Goal: Transaction & Acquisition: Obtain resource

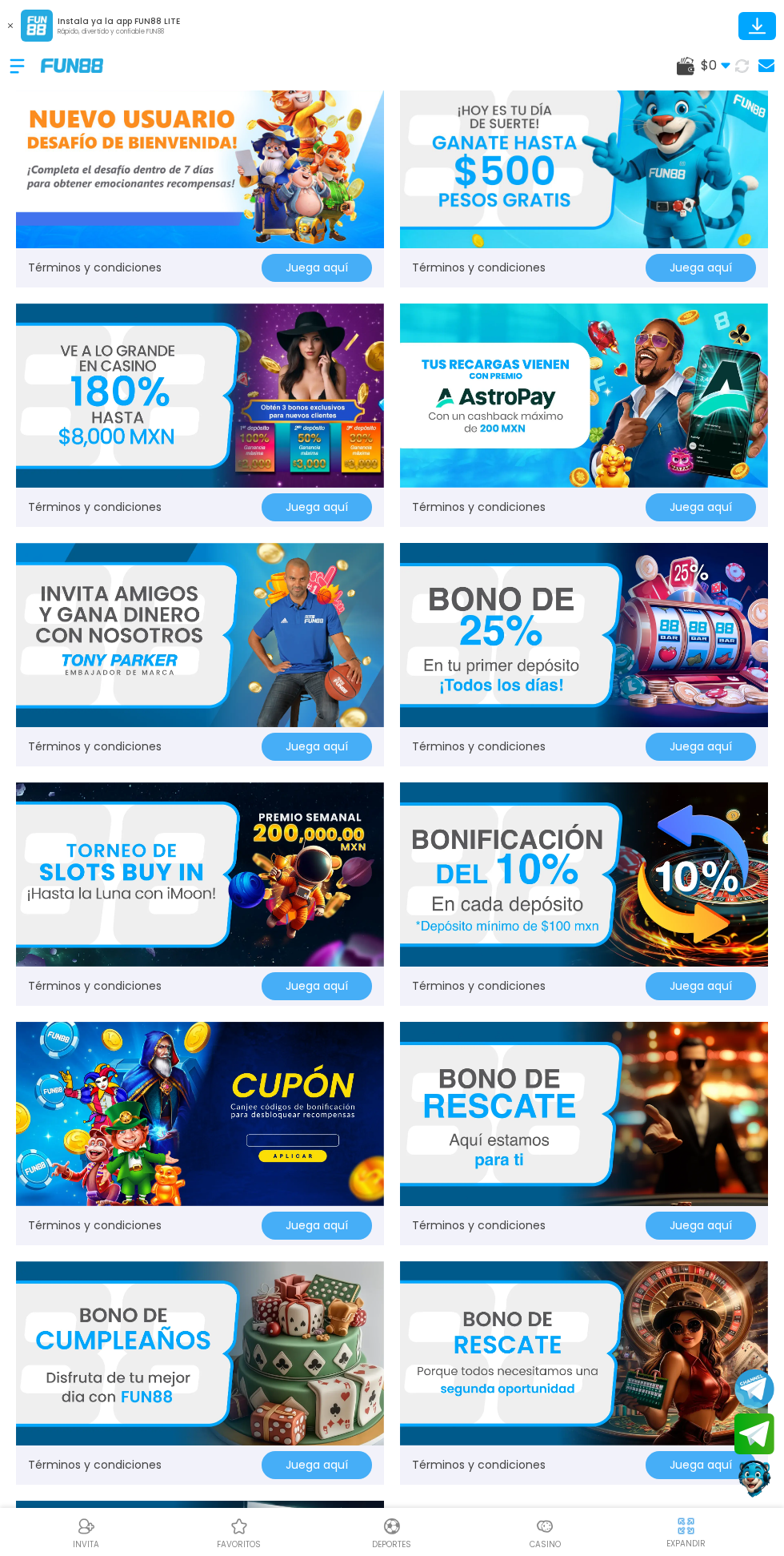
click at [694, 1540] on p "EXPANDIR" at bounding box center [686, 1543] width 39 height 12
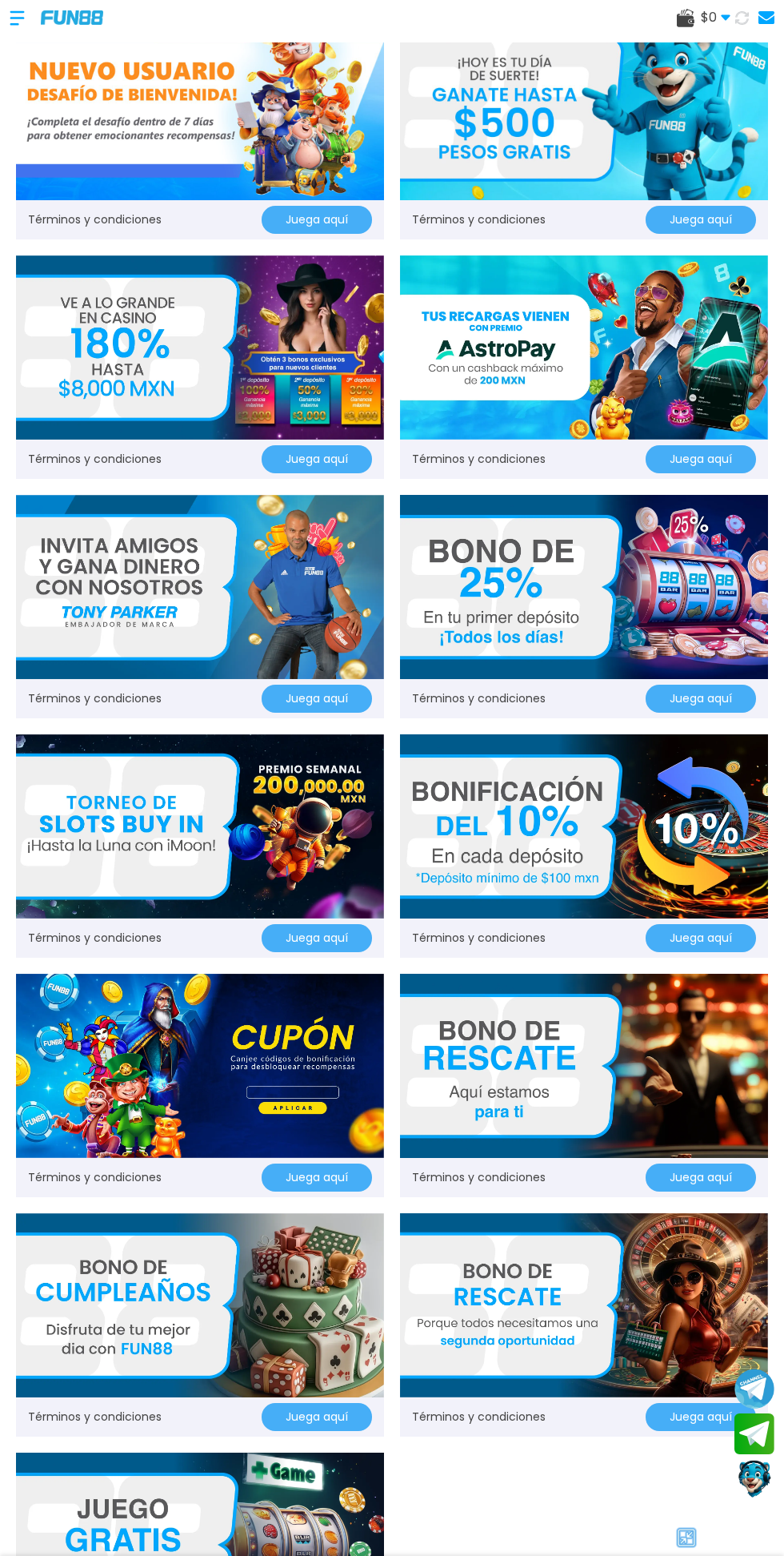
click at [16, 22] on div at bounding box center [25, 18] width 32 height 47
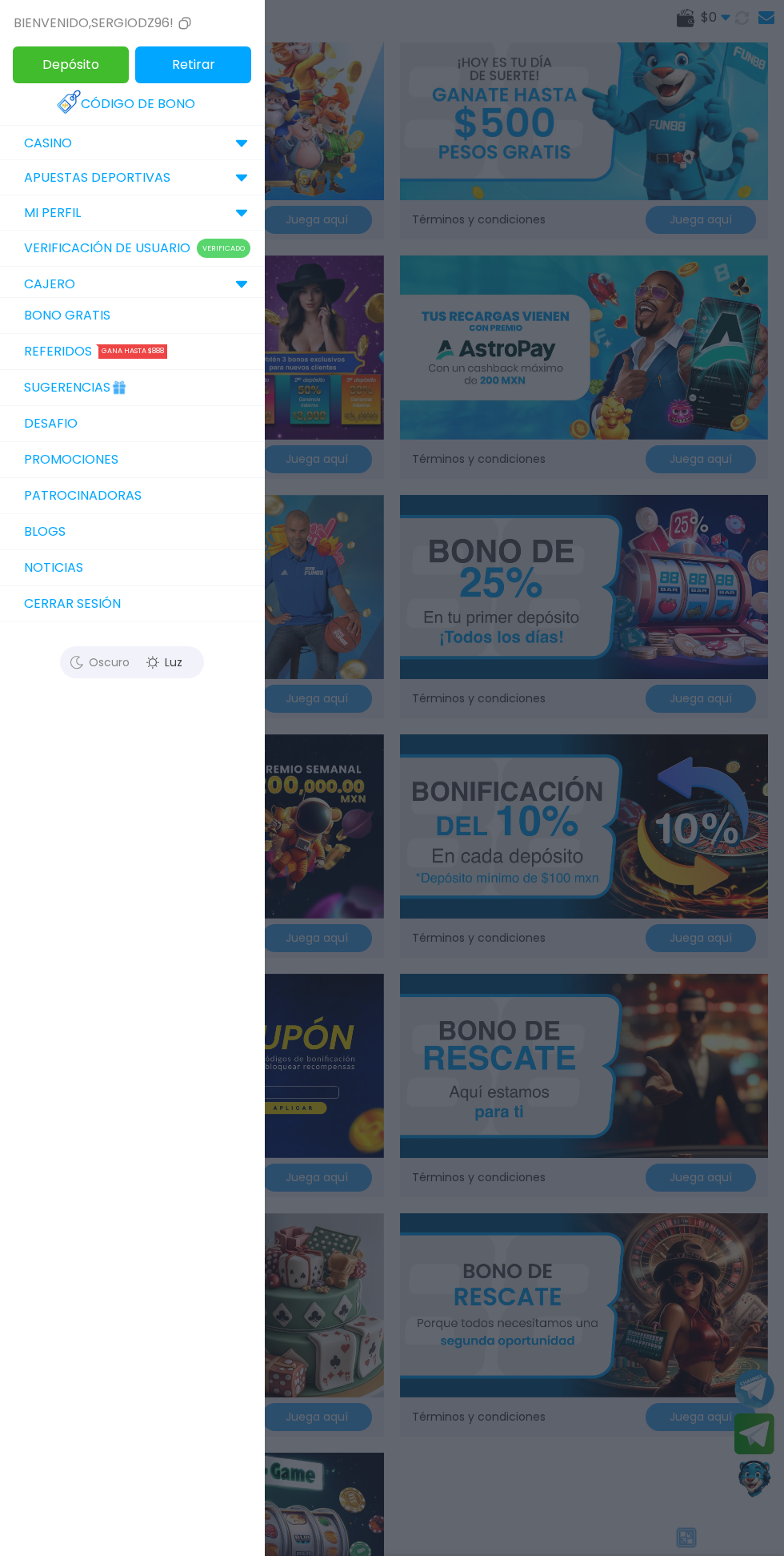
click at [49, 308] on link "Bono Gratis" at bounding box center [132, 316] width 264 height 36
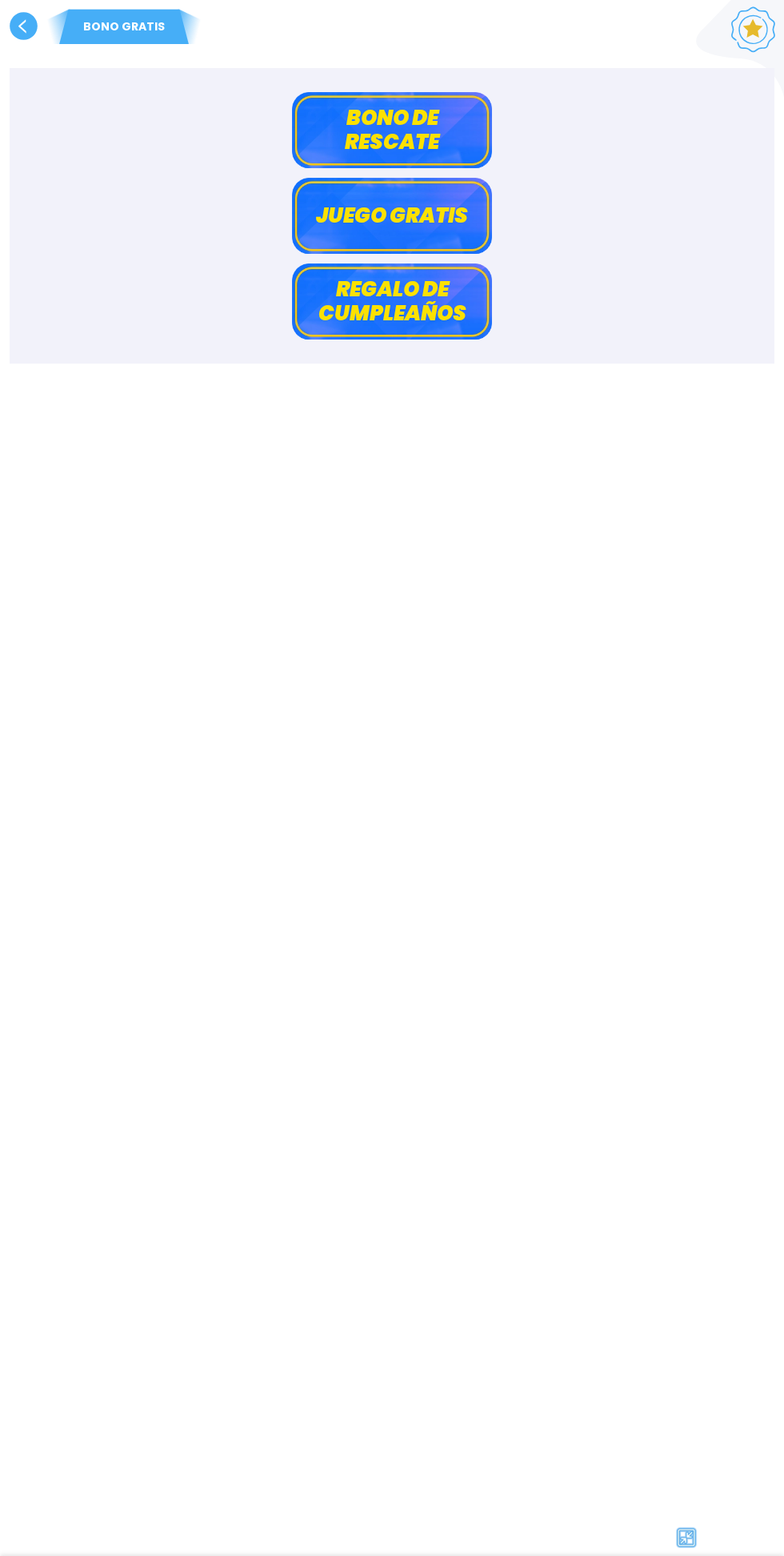
click at [386, 207] on button "Juego gratis" at bounding box center [392, 215] width 200 height 76
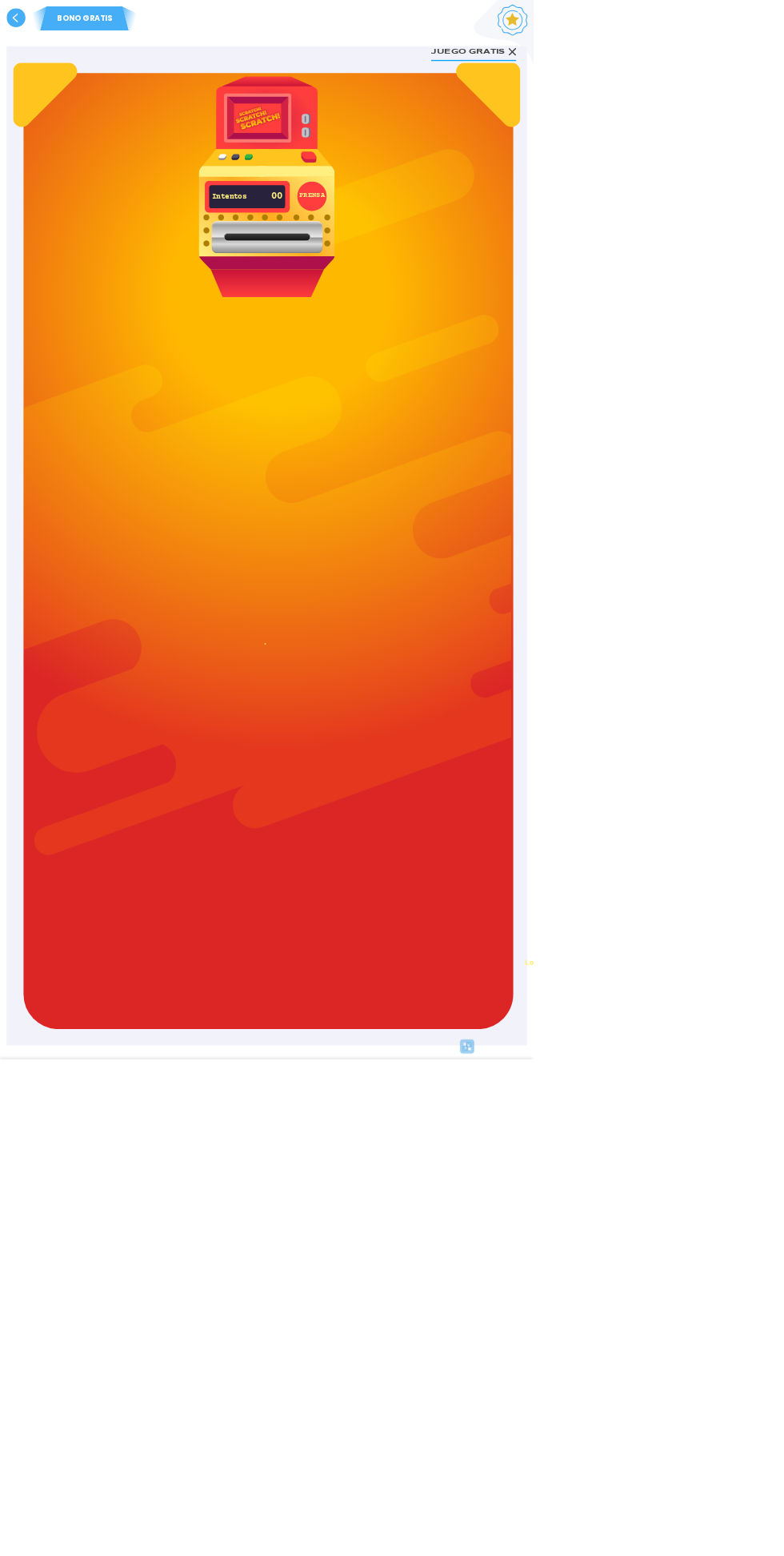
click at [23, 26] on use at bounding box center [23, 26] width 28 height 28
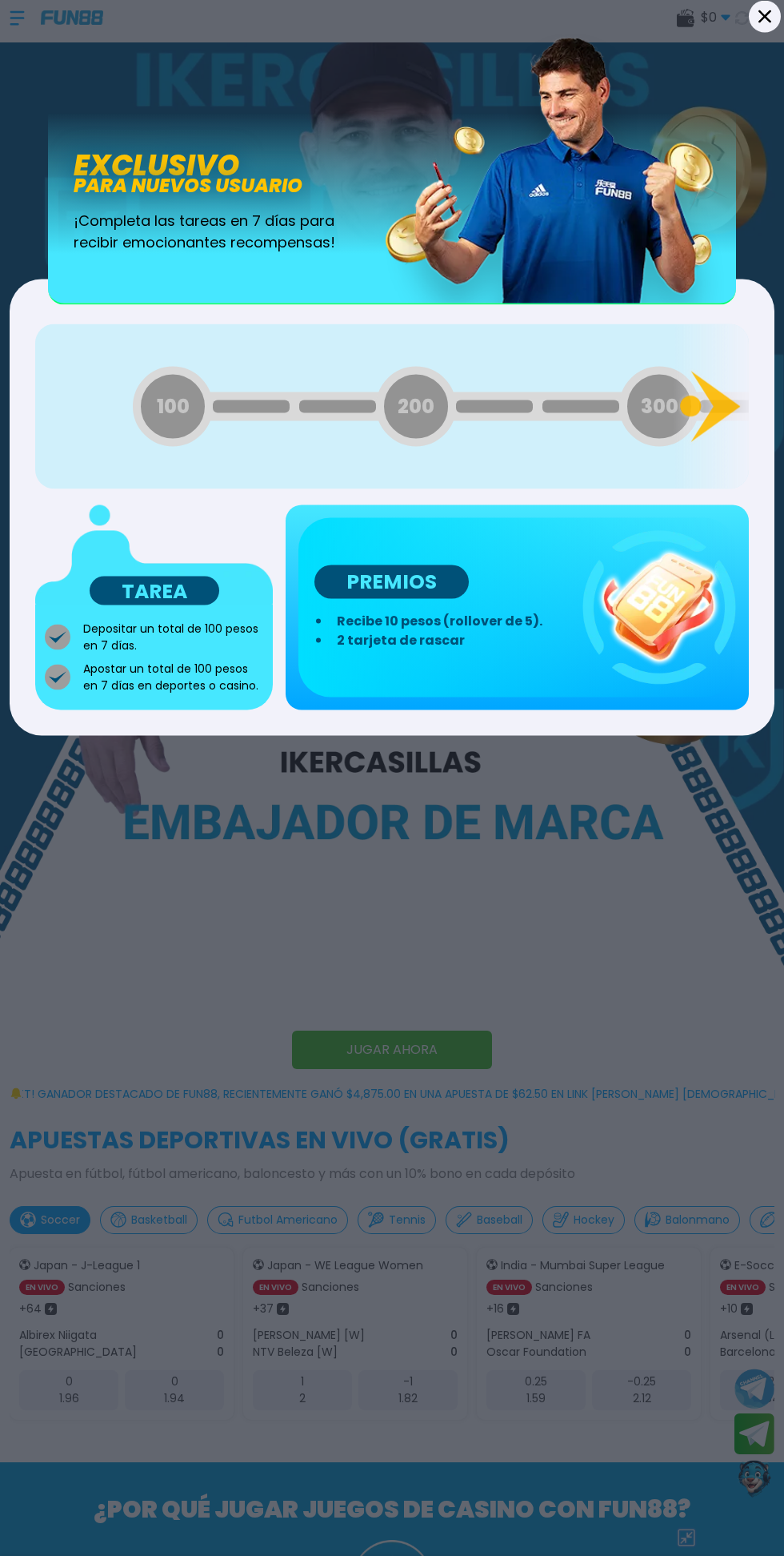
click at [765, 26] on button "Back" at bounding box center [765, 16] width 32 height 32
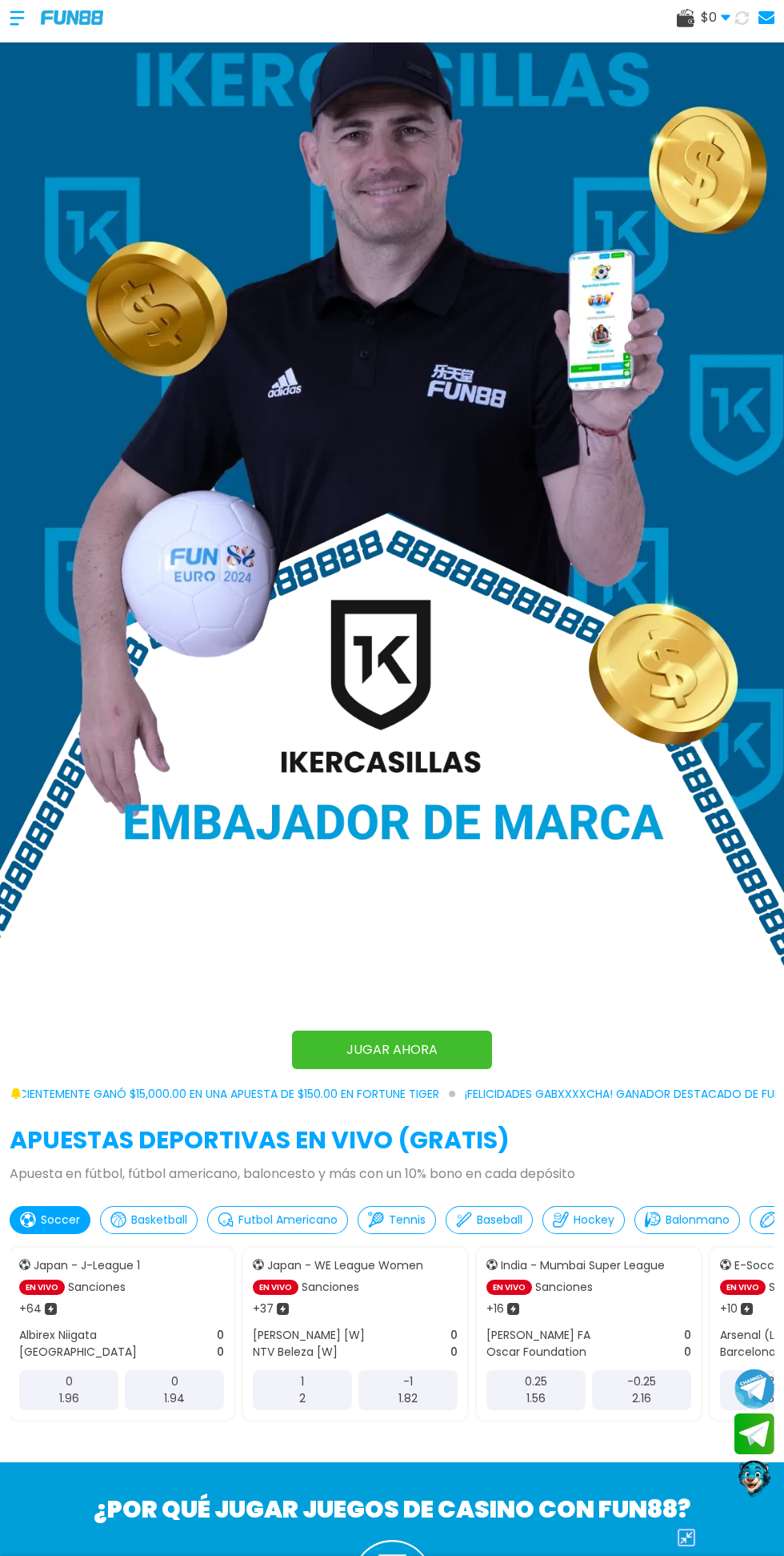
click at [19, 16] on div at bounding box center [25, 18] width 32 height 47
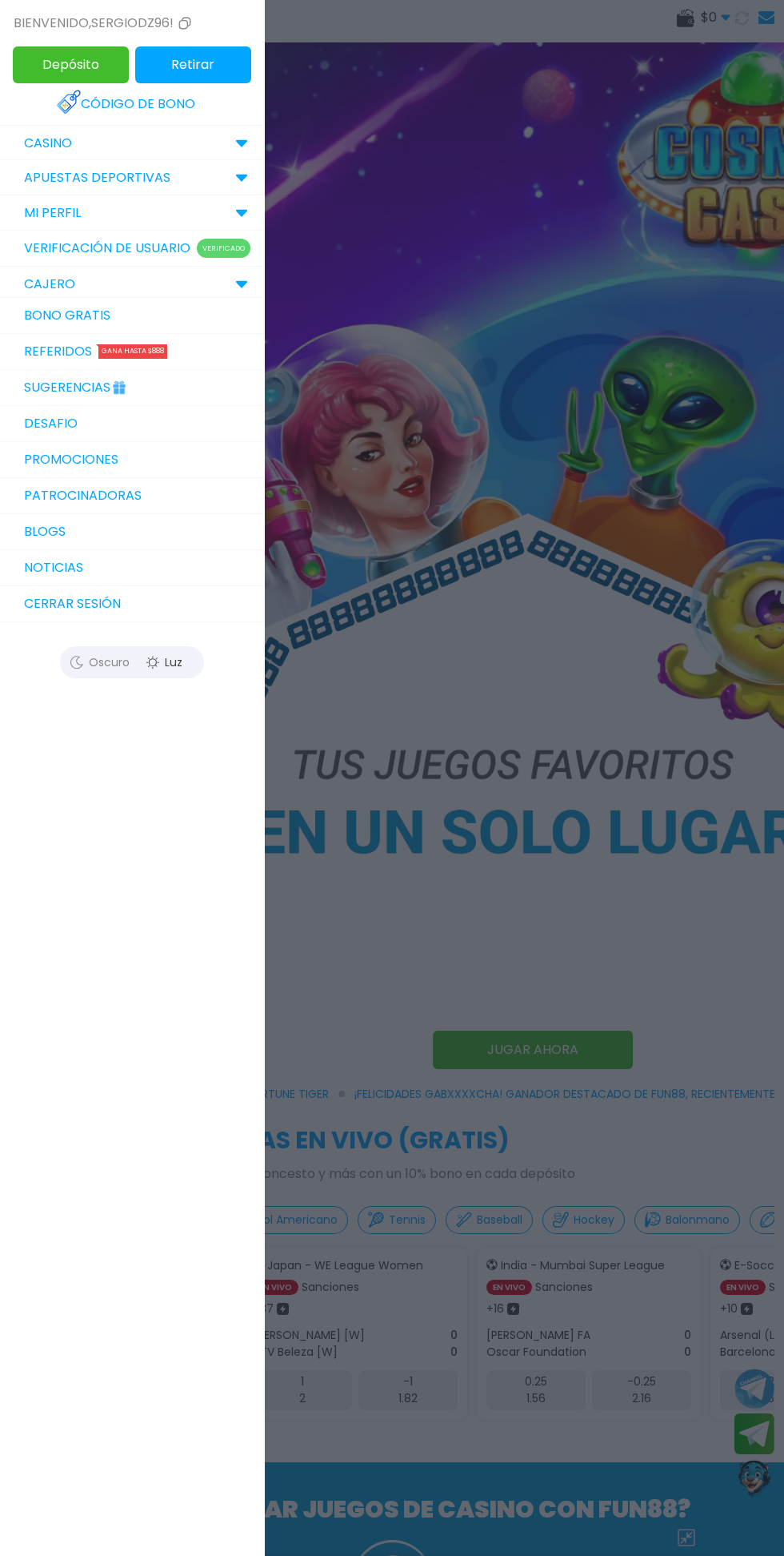
click at [53, 462] on link "Promociones" at bounding box center [132, 460] width 264 height 36
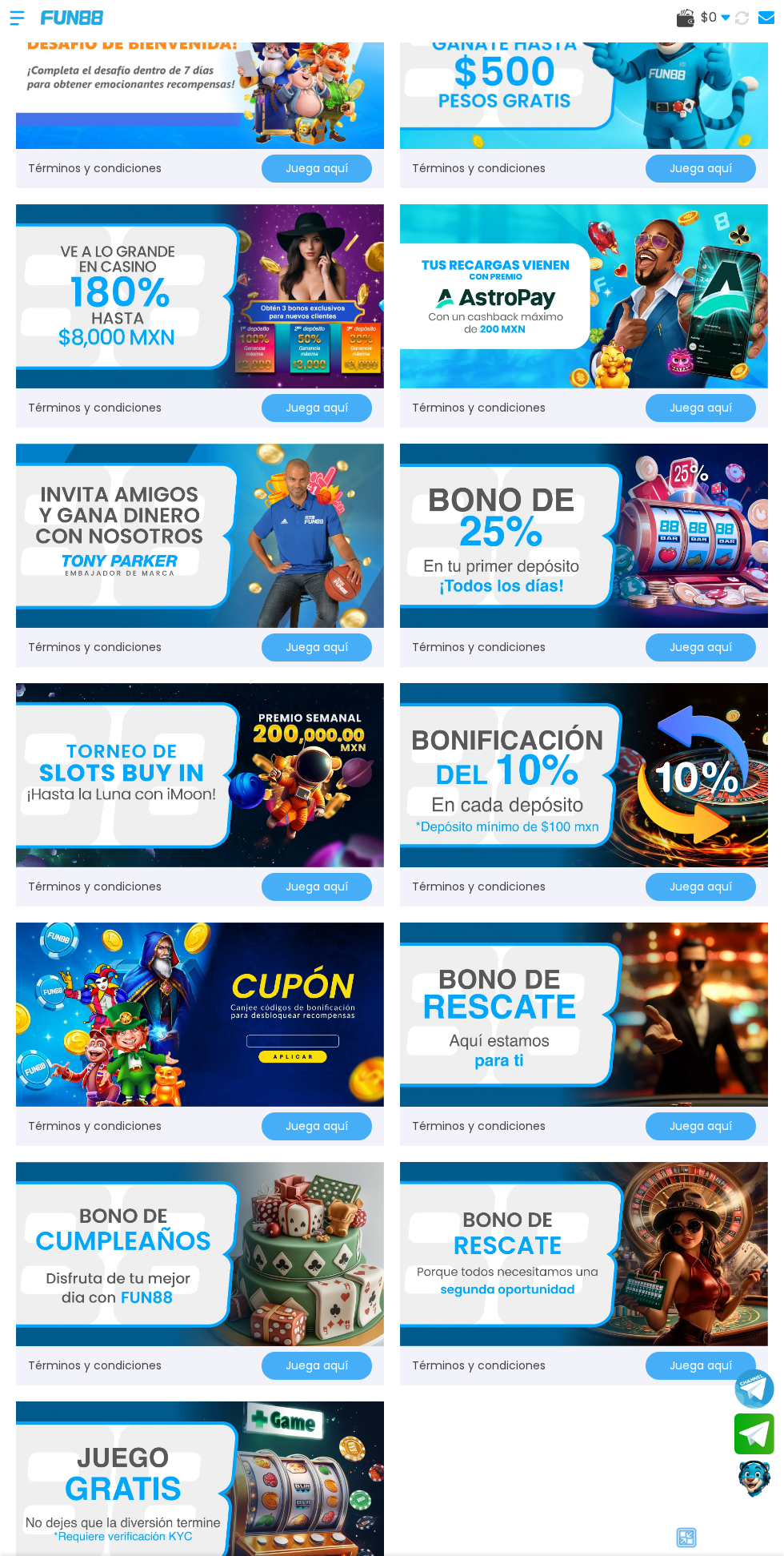
scroll to position [115, 0]
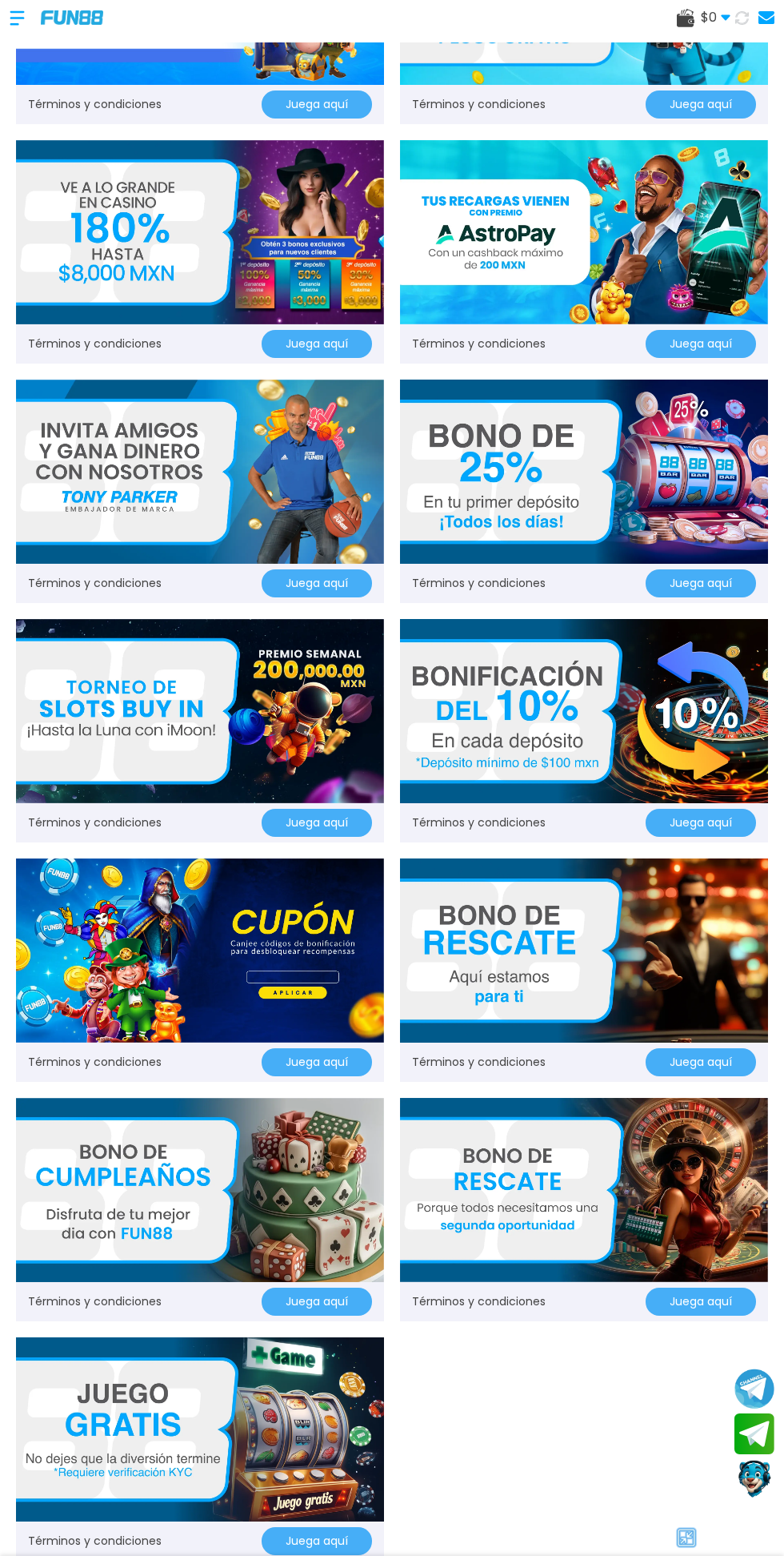
click at [315, 1398] on img at bounding box center [199, 1429] width 368 height 184
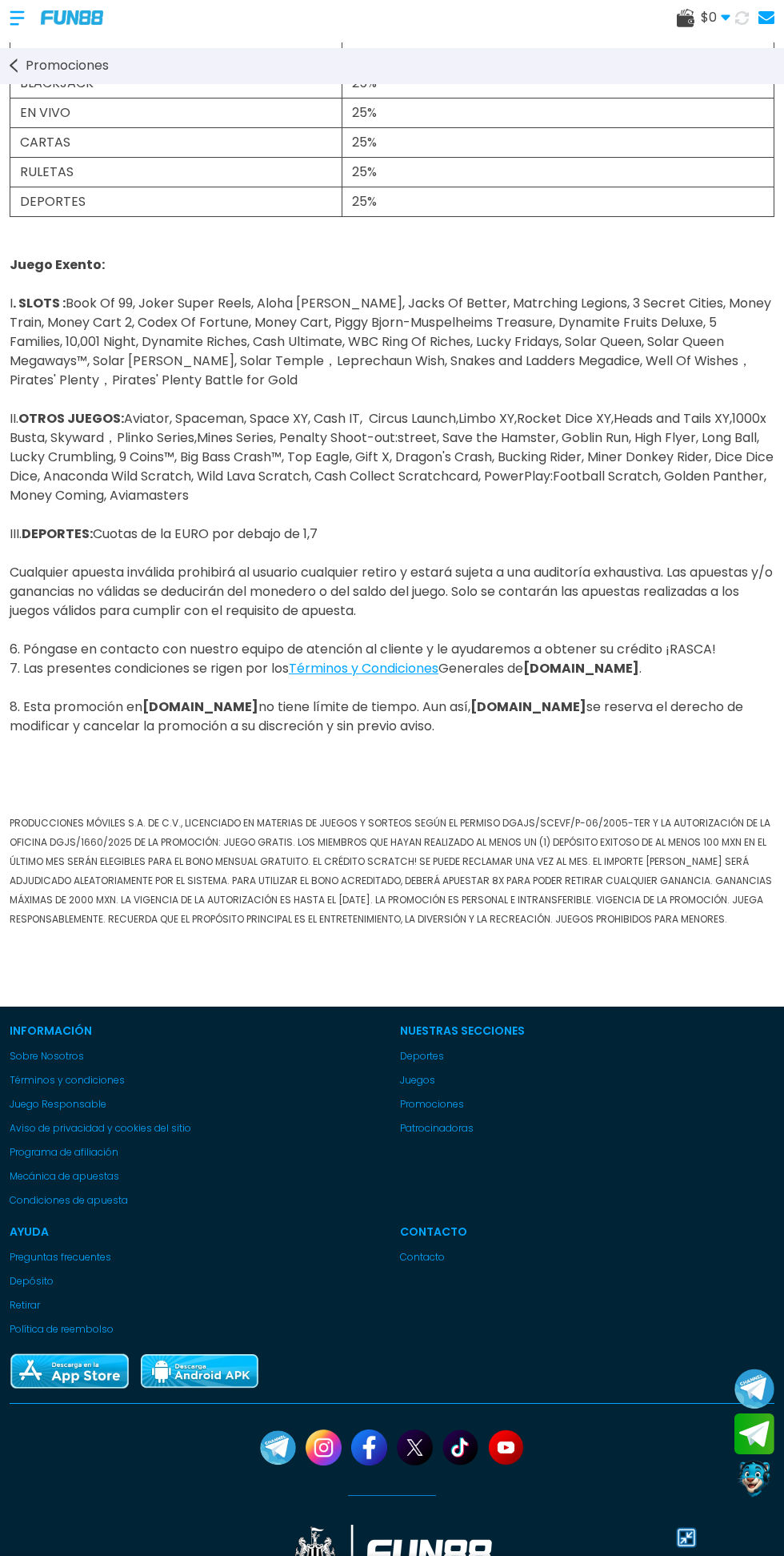
scroll to position [473, 0]
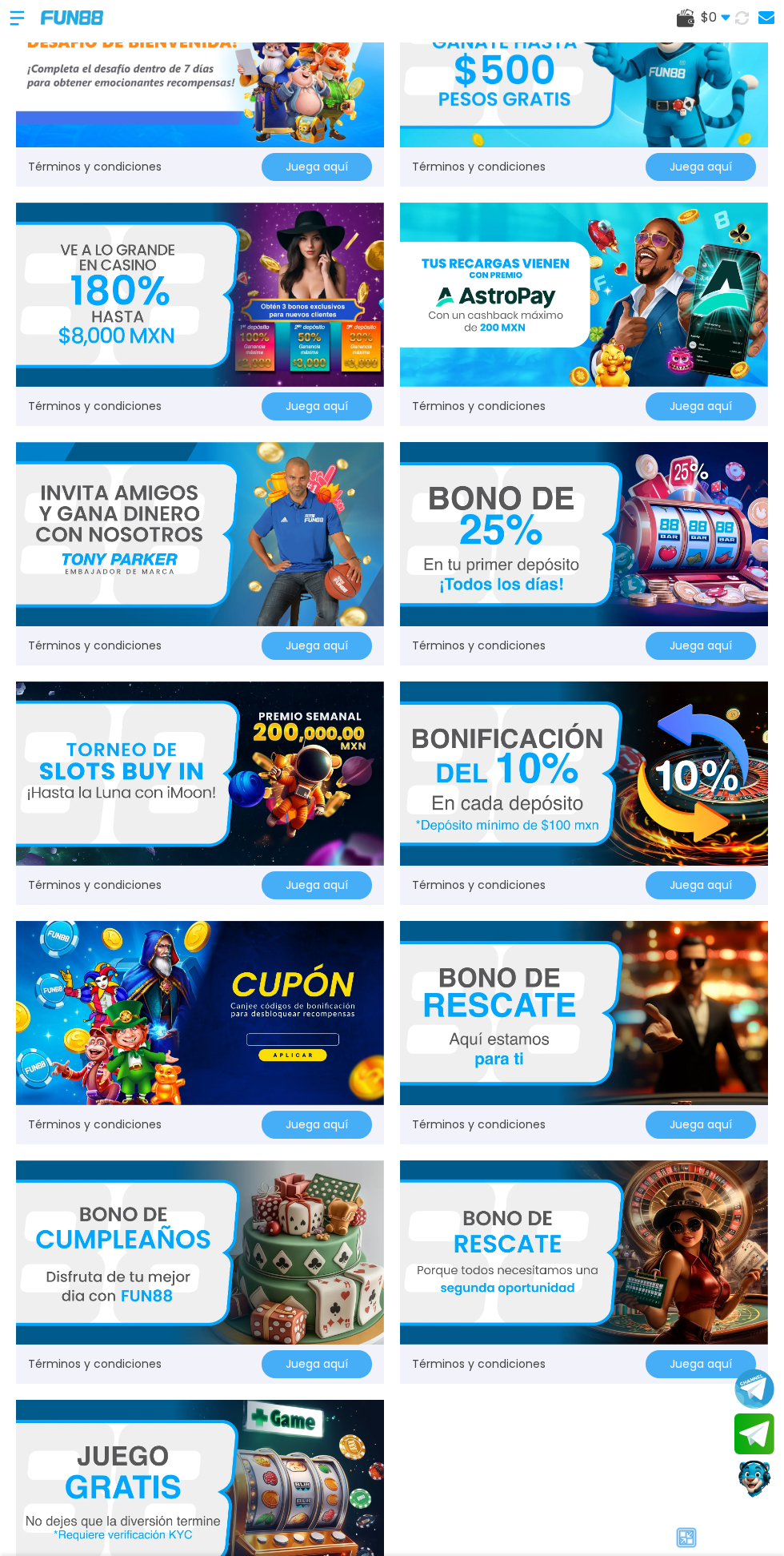
scroll to position [138, 0]
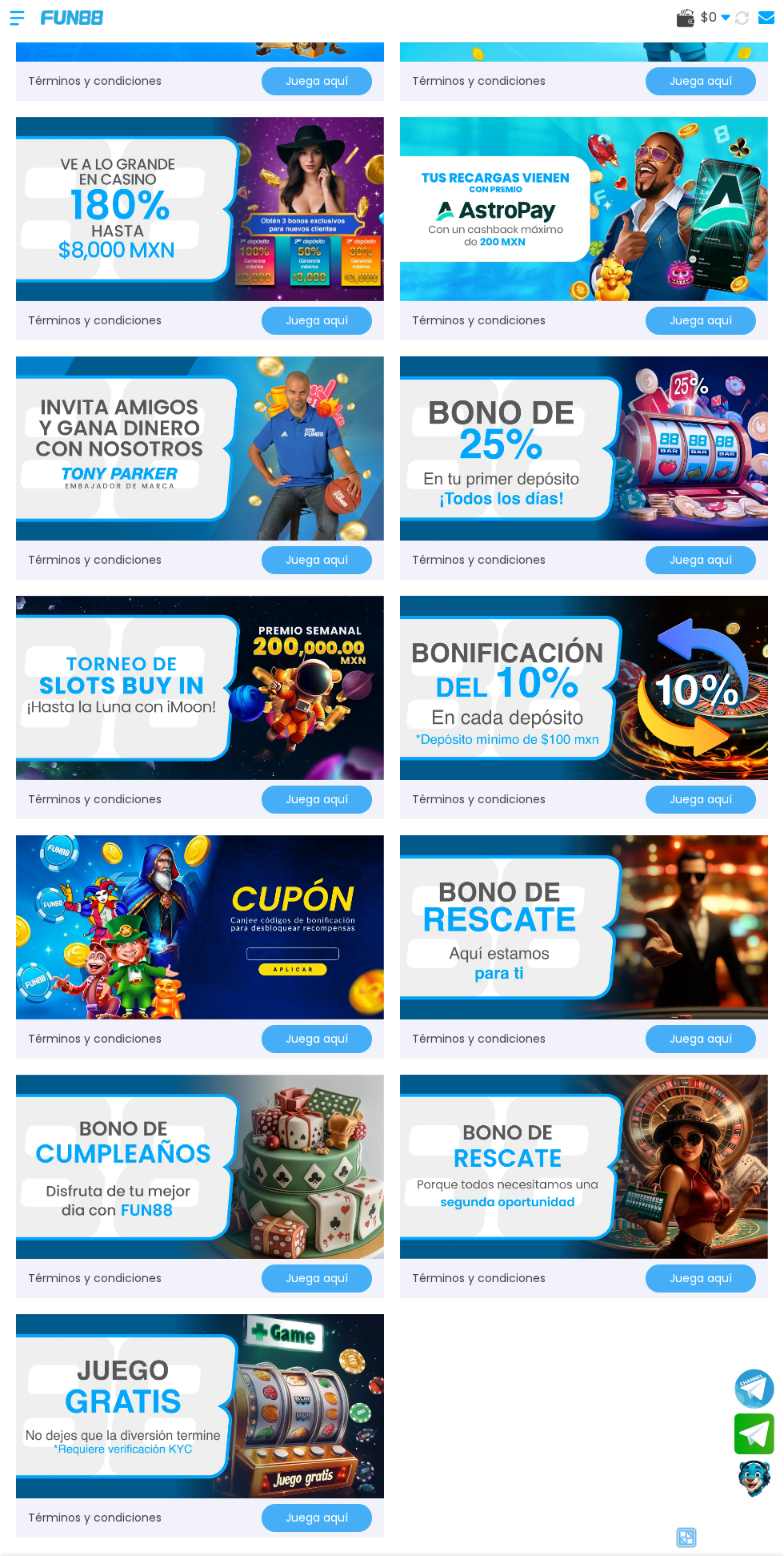
click at [347, 1521] on button "Juega aquí" at bounding box center [316, 1518] width 110 height 28
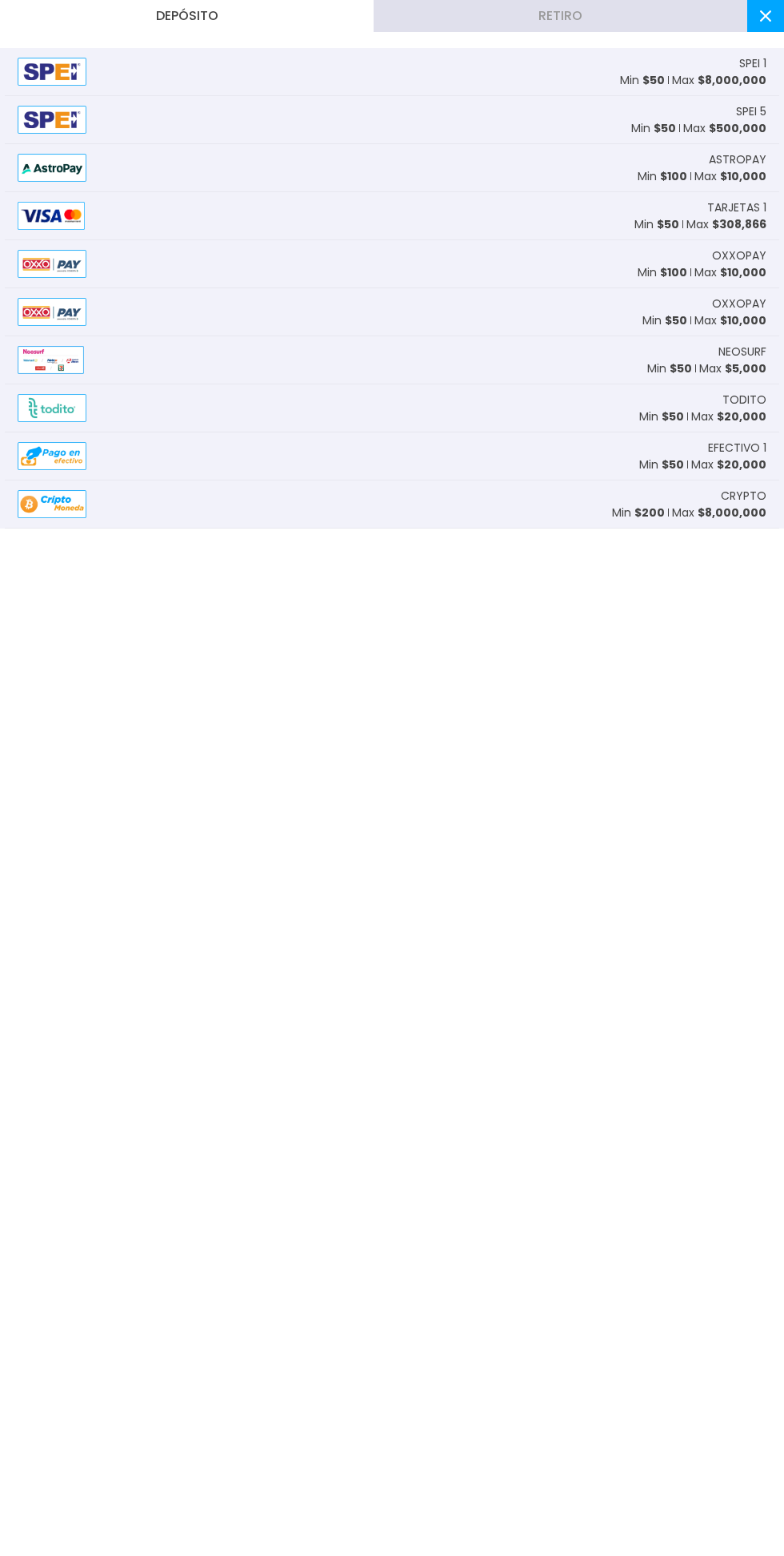
click at [766, 19] on icon at bounding box center [765, 16] width 11 height 11
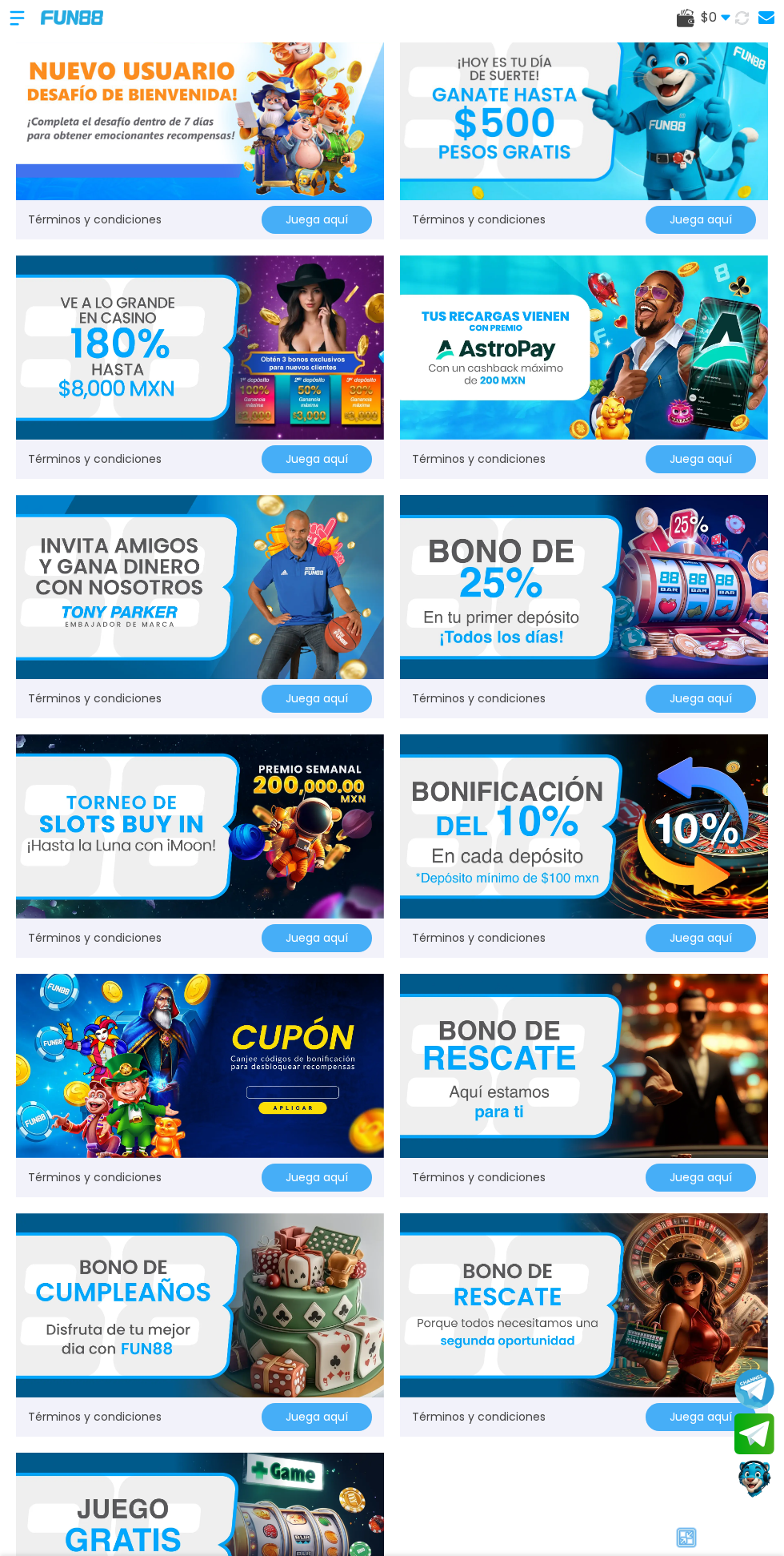
click at [19, 22] on div at bounding box center [25, 18] width 32 height 47
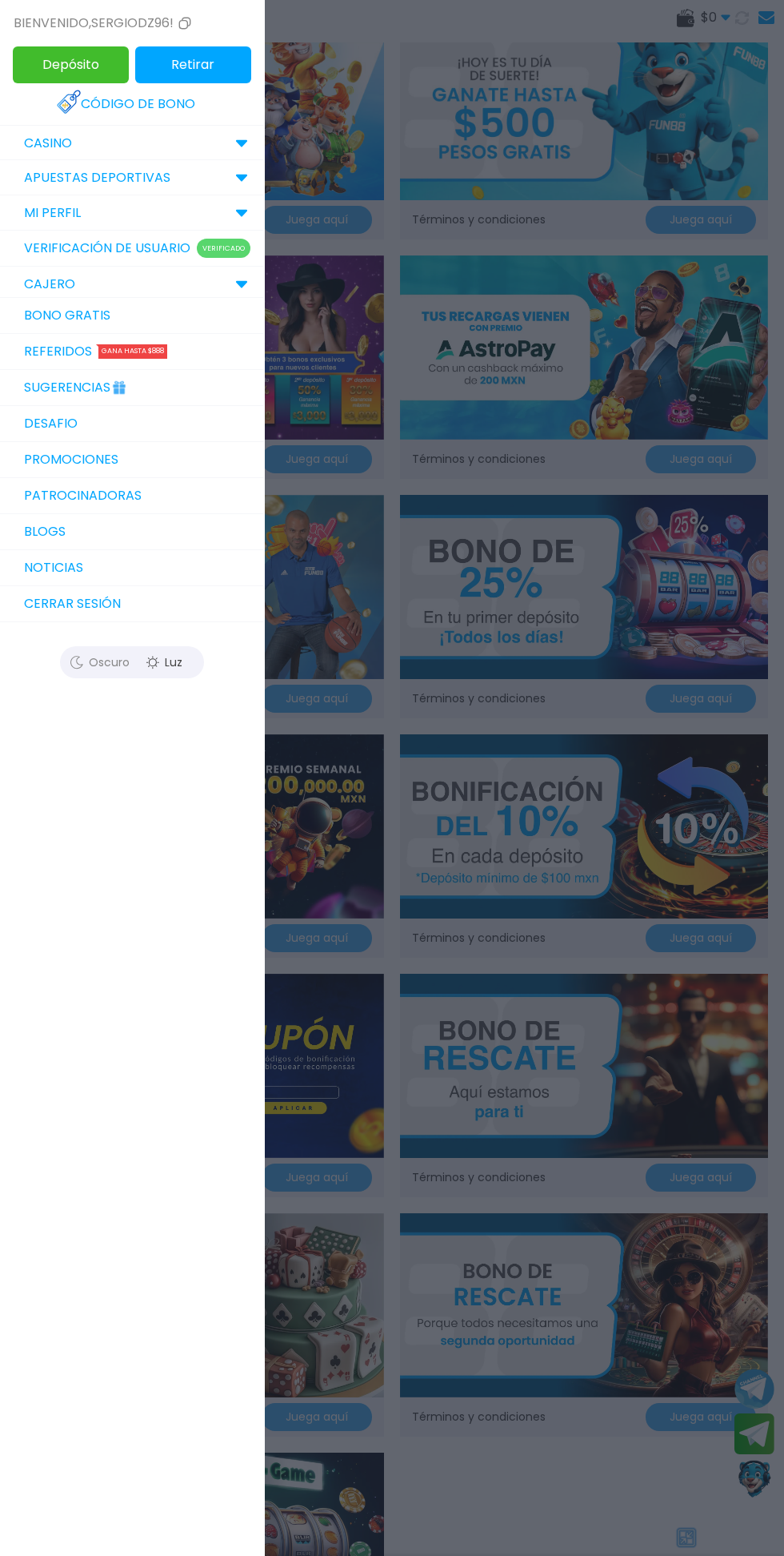
click at [237, 214] on icon at bounding box center [242, 213] width 13 height 8
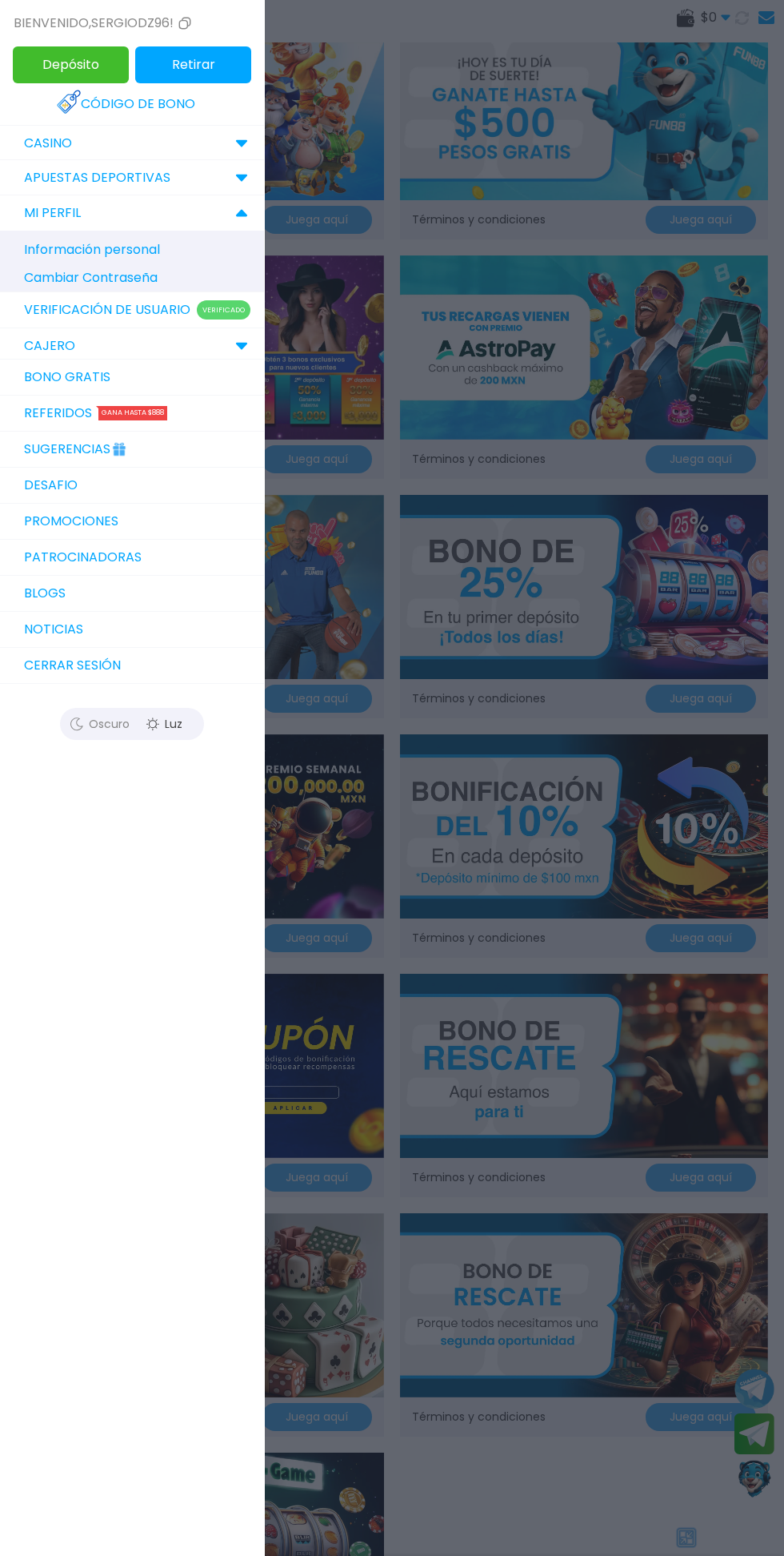
click at [246, 344] on use at bounding box center [241, 346] width 11 height 7
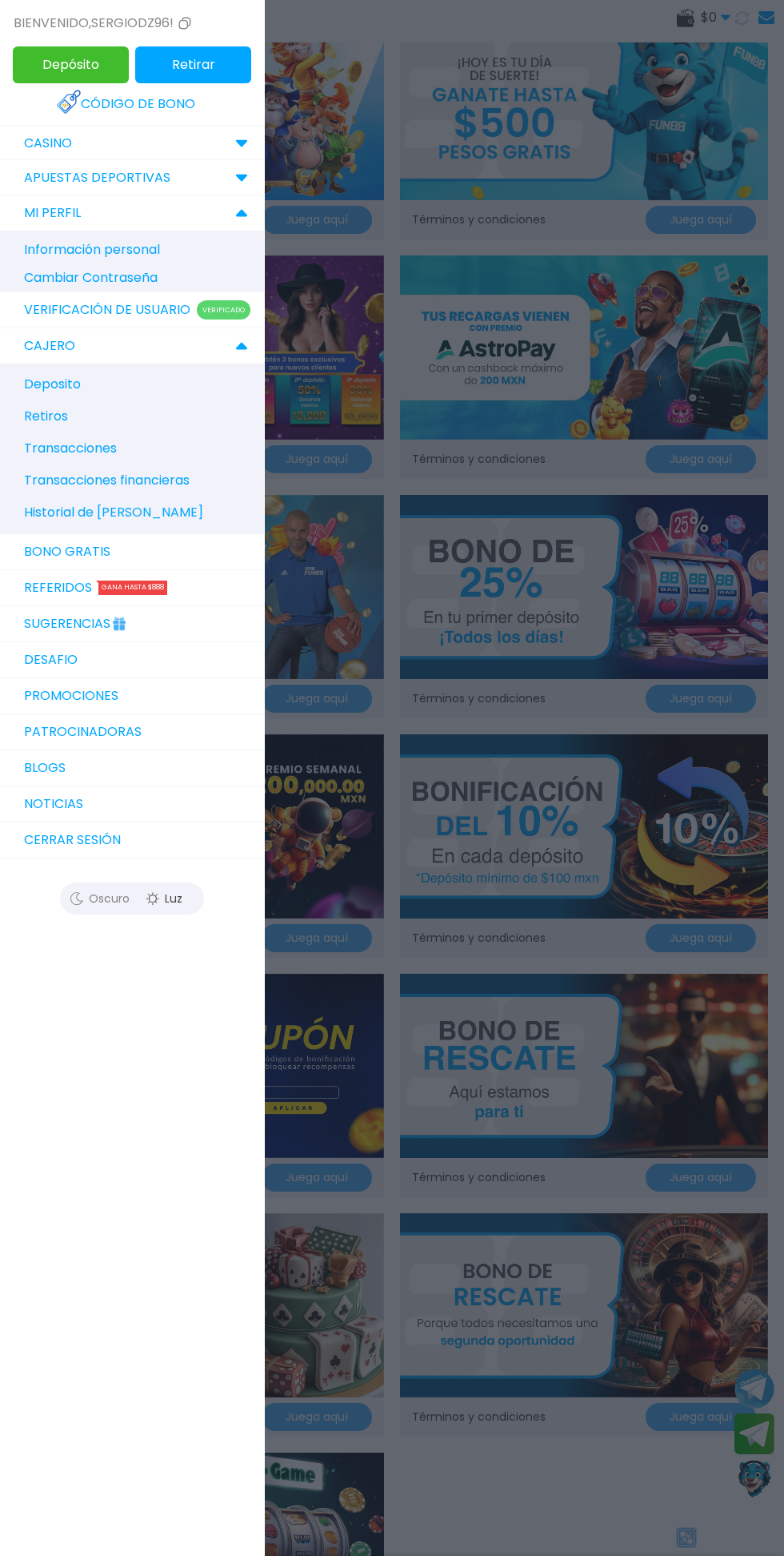
click at [133, 504] on span "Historial de [PERSON_NAME]" at bounding box center [113, 512] width 179 height 19
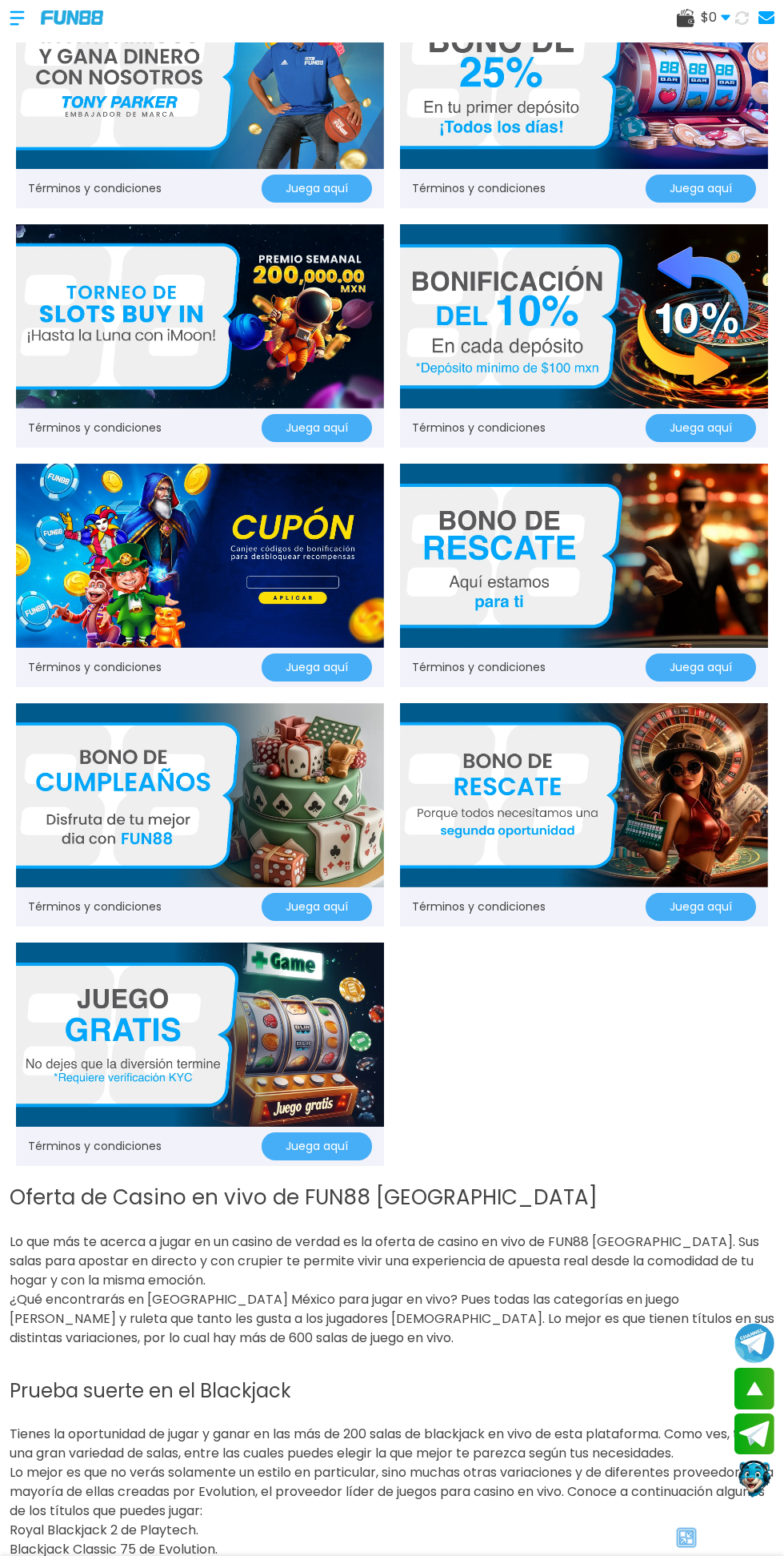
scroll to position [520, 0]
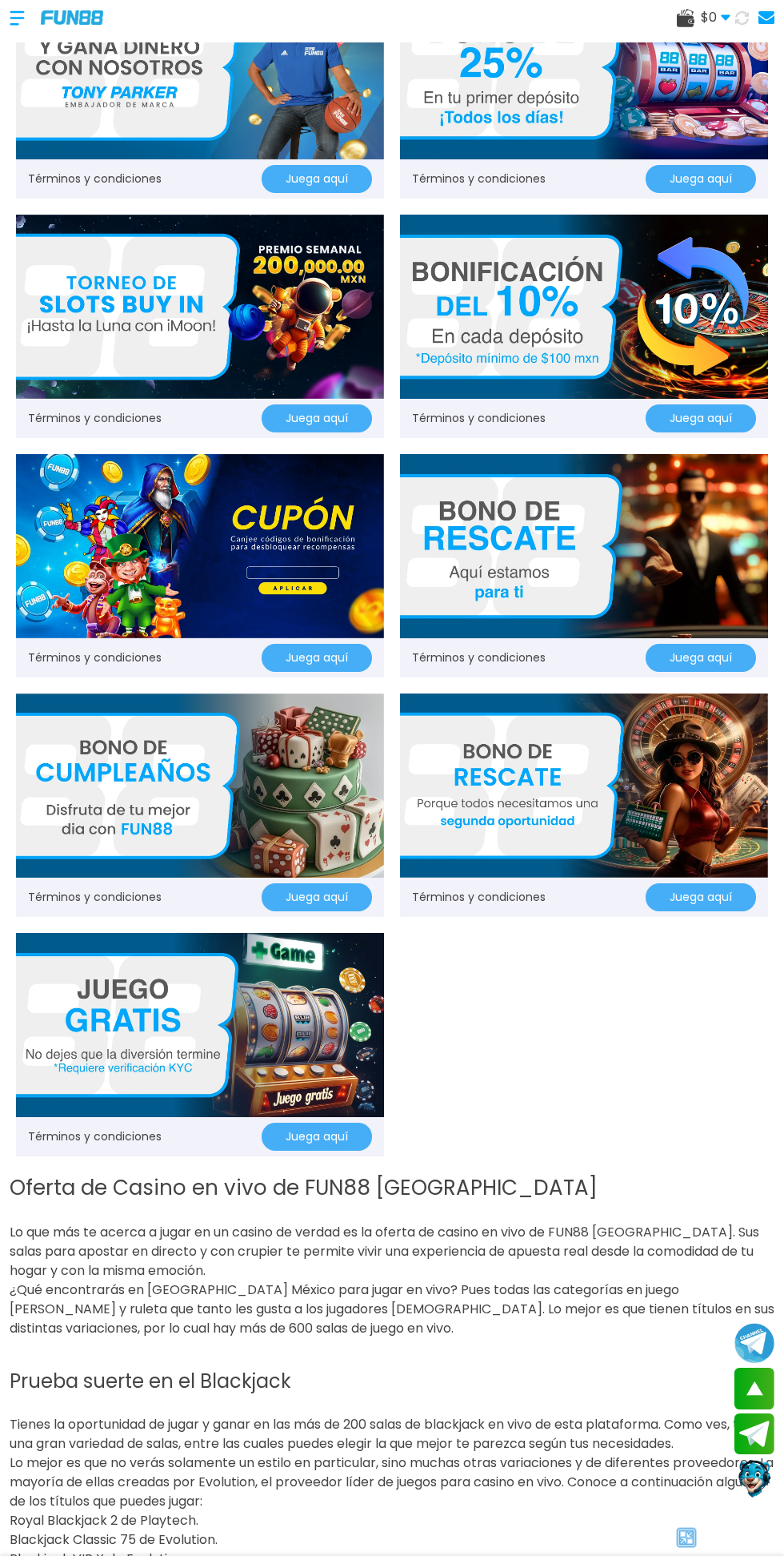
click at [186, 1063] on img at bounding box center [199, 1025] width 368 height 184
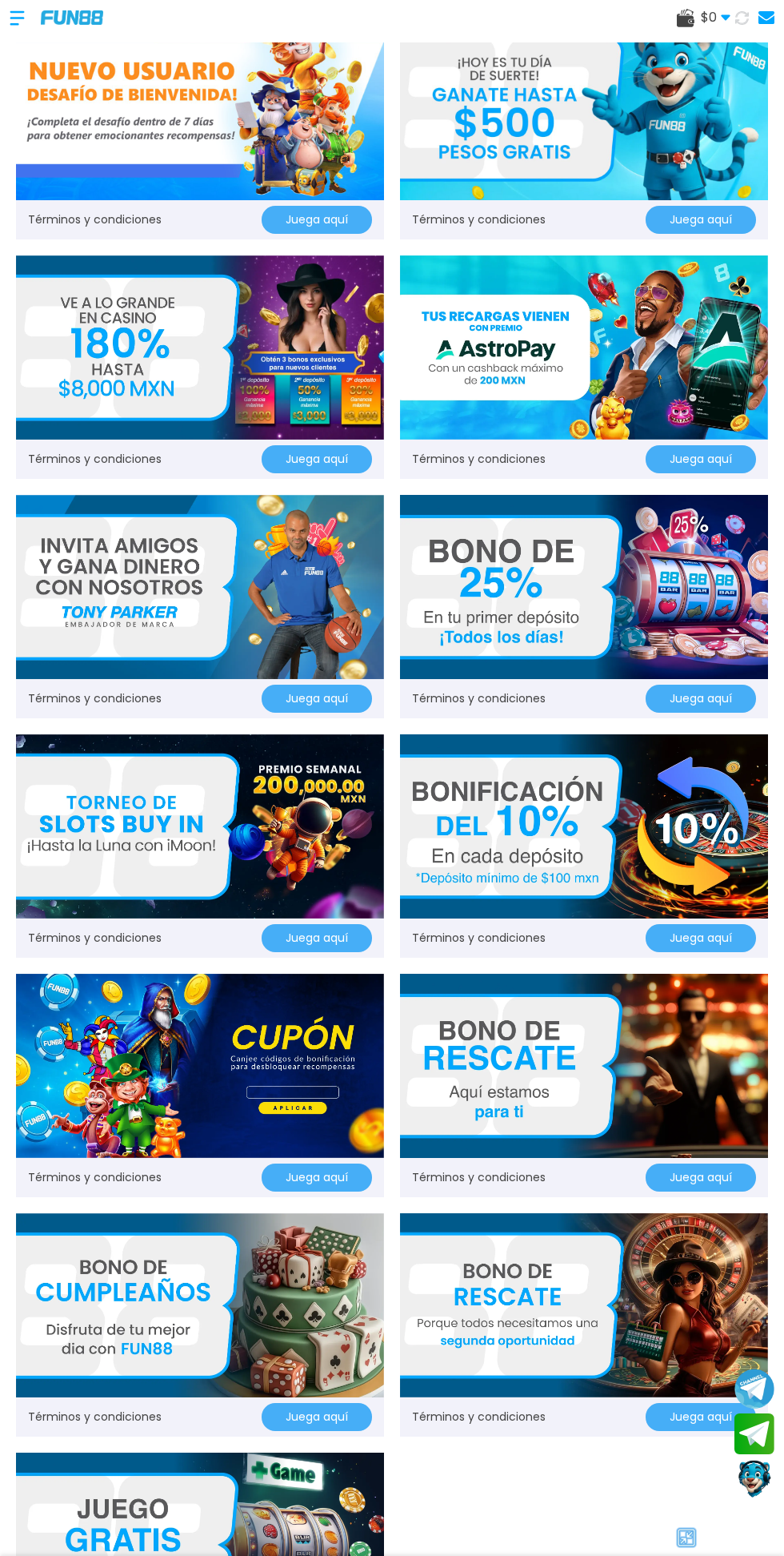
click at [704, 17] on span "$ 0" at bounding box center [716, 18] width 30 height 19
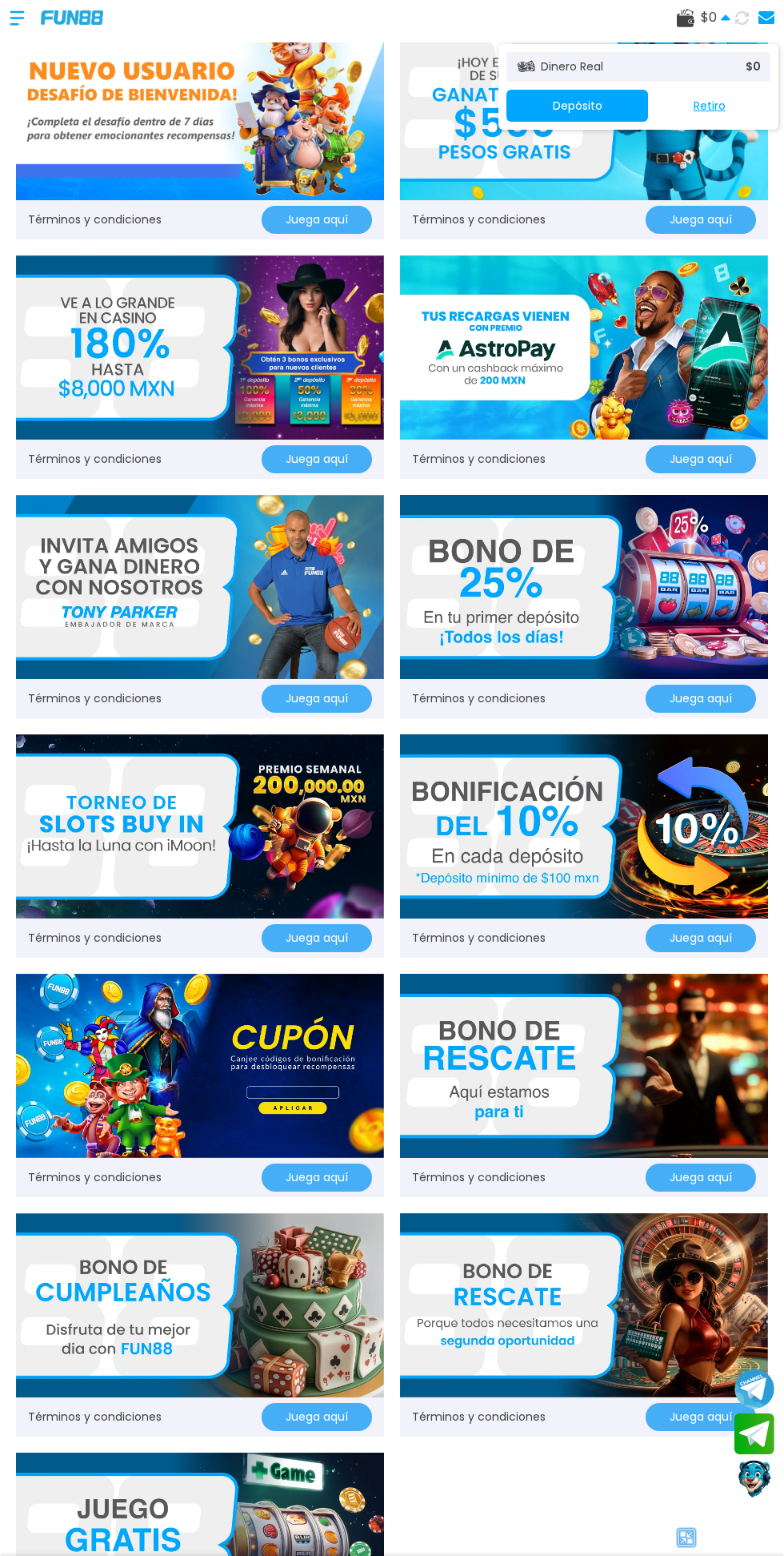
click at [695, 91] on button "Retiro" at bounding box center [710, 106] width 122 height 32
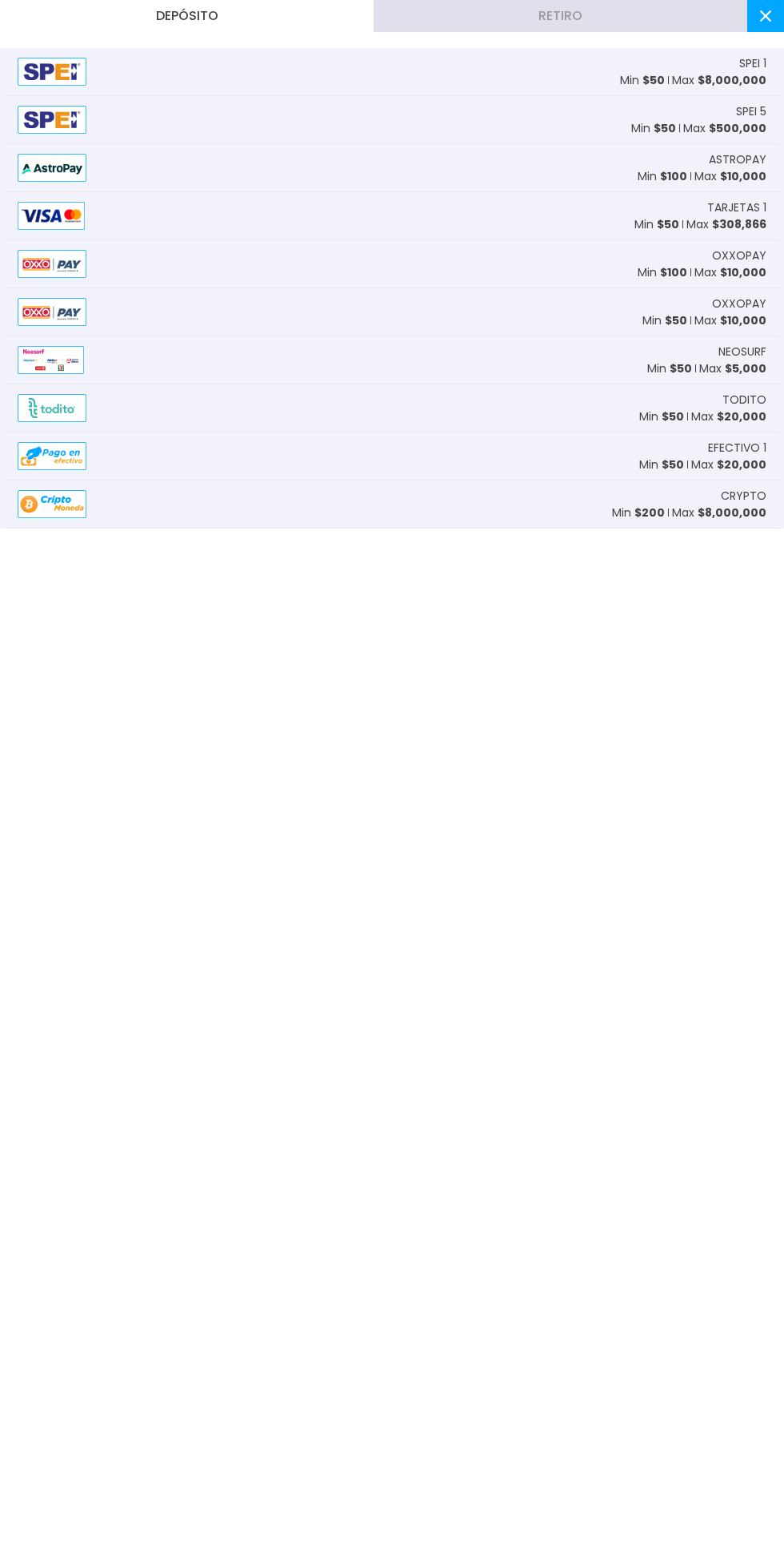
click at [474, 23] on button "Retiro" at bounding box center [560, 16] width 374 height 32
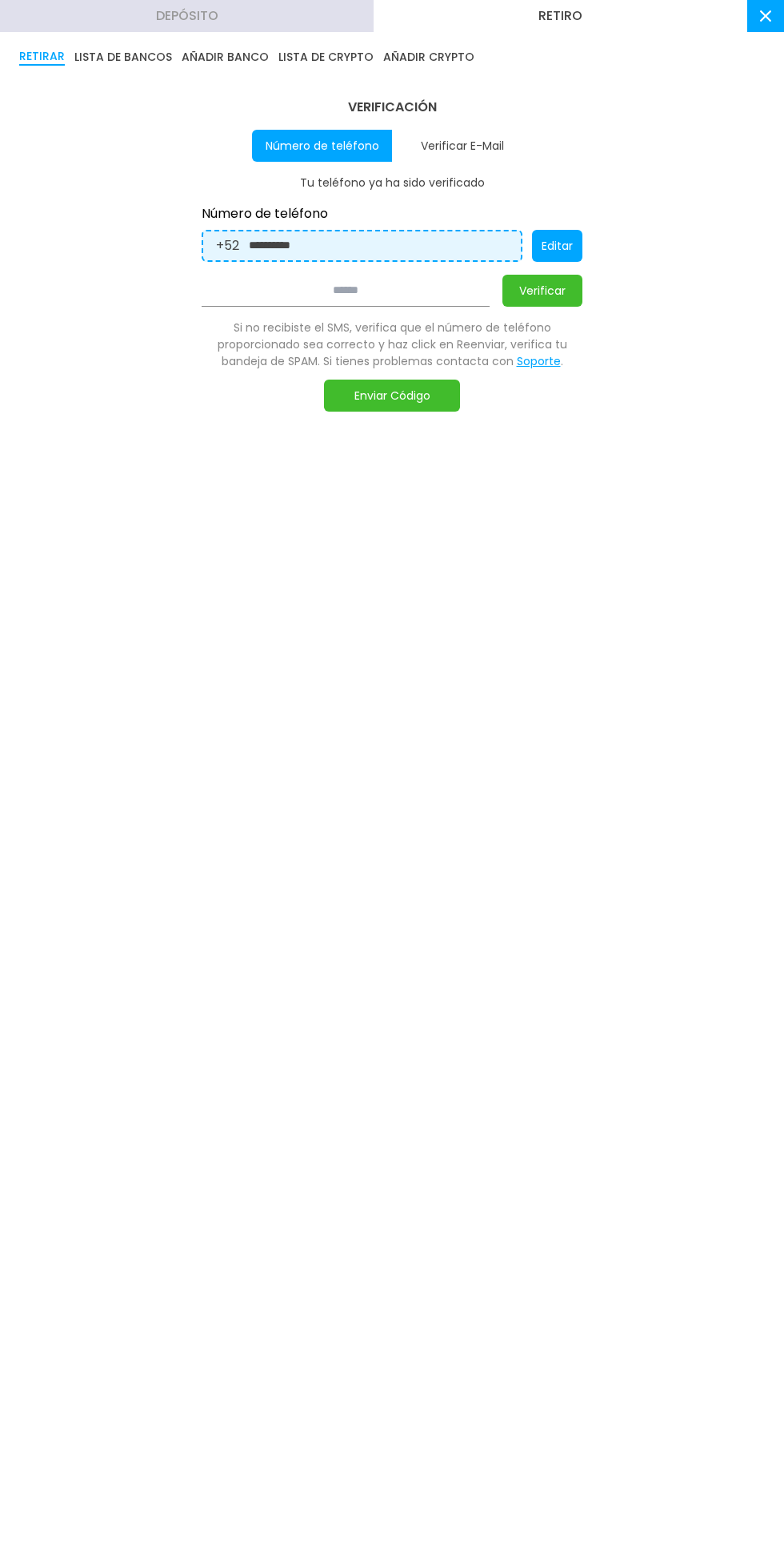
click at [769, 12] on use at bounding box center [765, 16] width 11 height 11
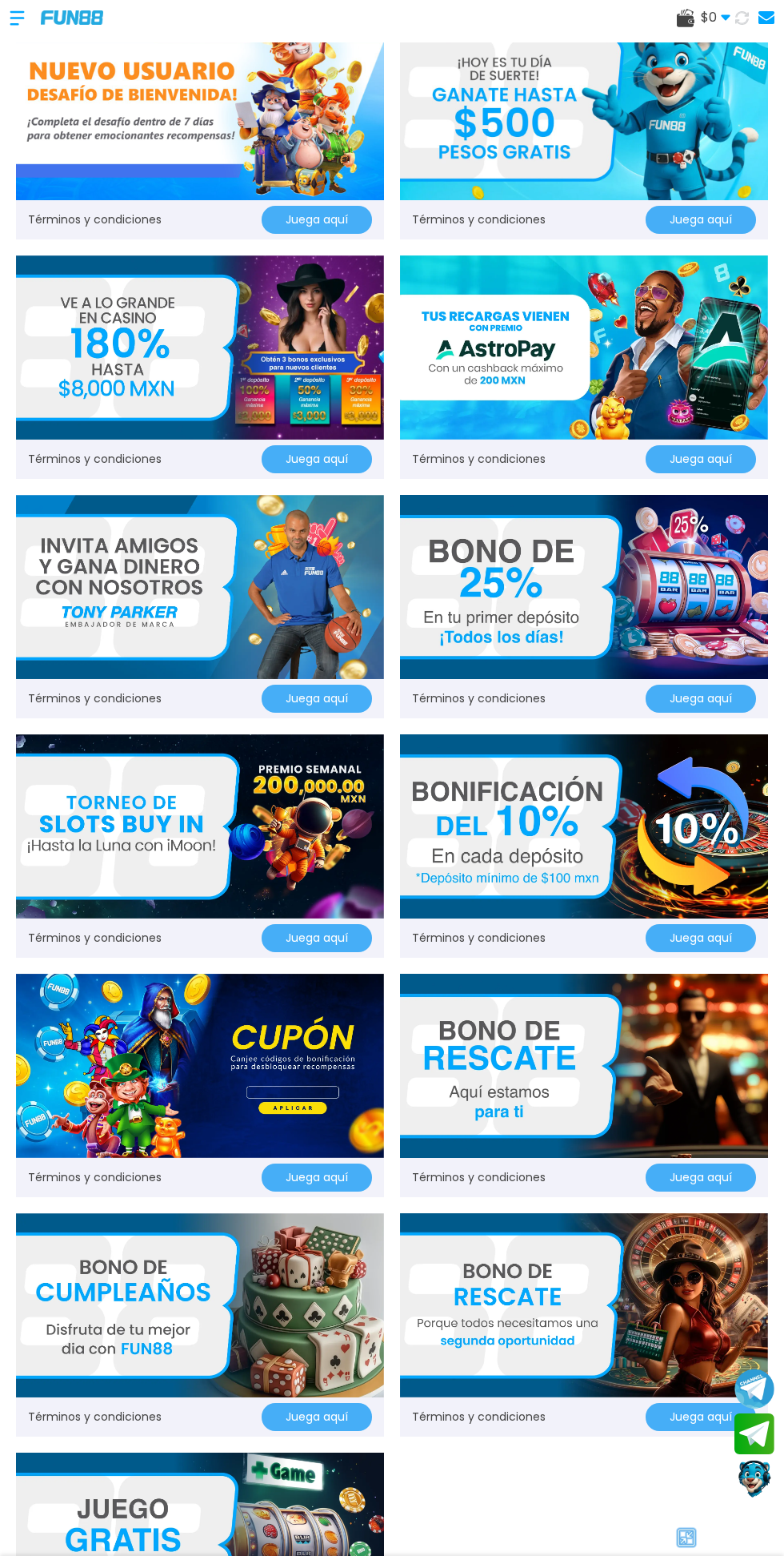
click at [770, 27] on link at bounding box center [764, 18] width 20 height 22
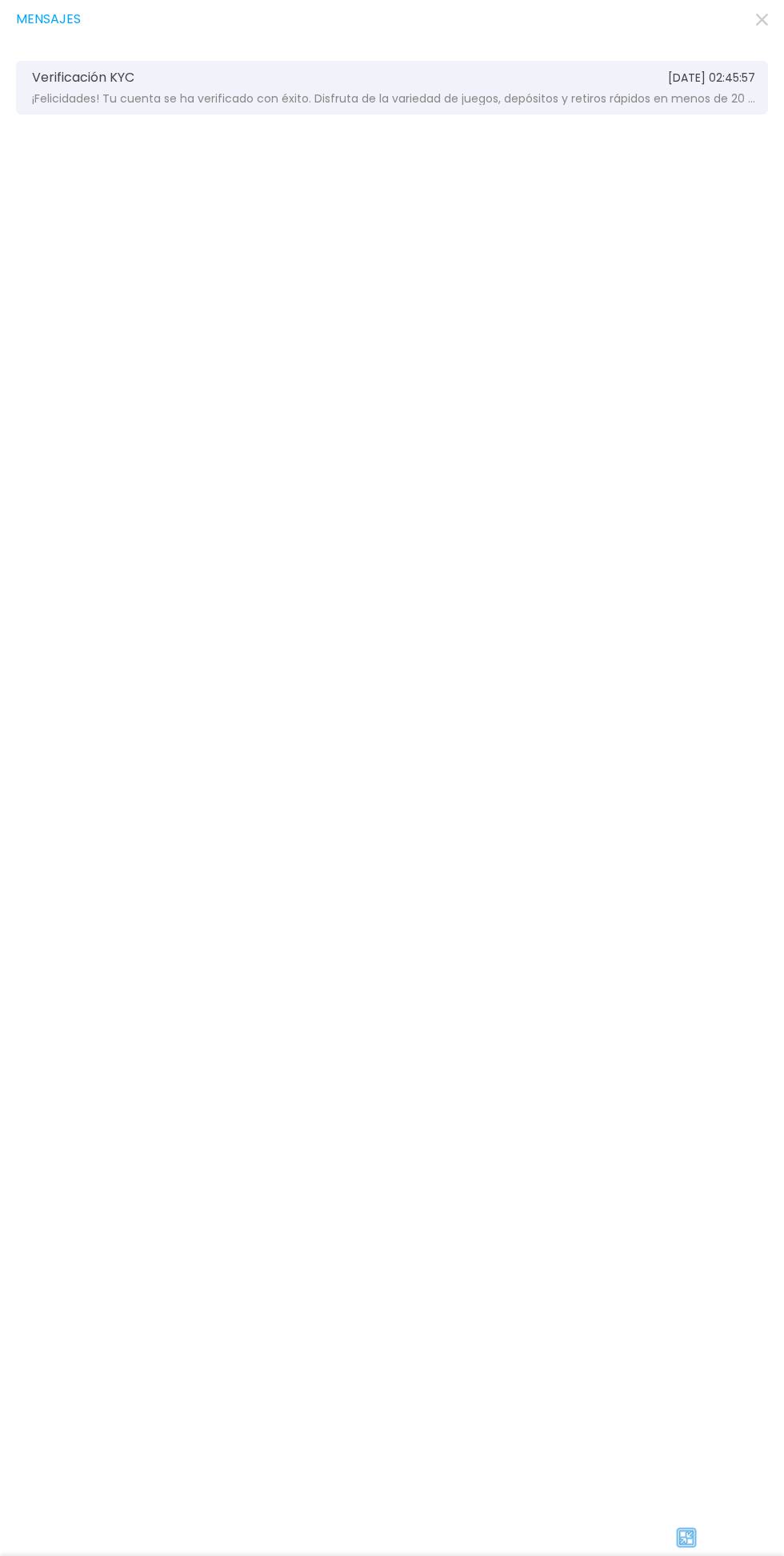
click at [649, 97] on span "¡Felicidades! Tu cuenta se ha verificado con éxito. Disfruta de la variedad de …" at bounding box center [393, 98] width 724 height 12
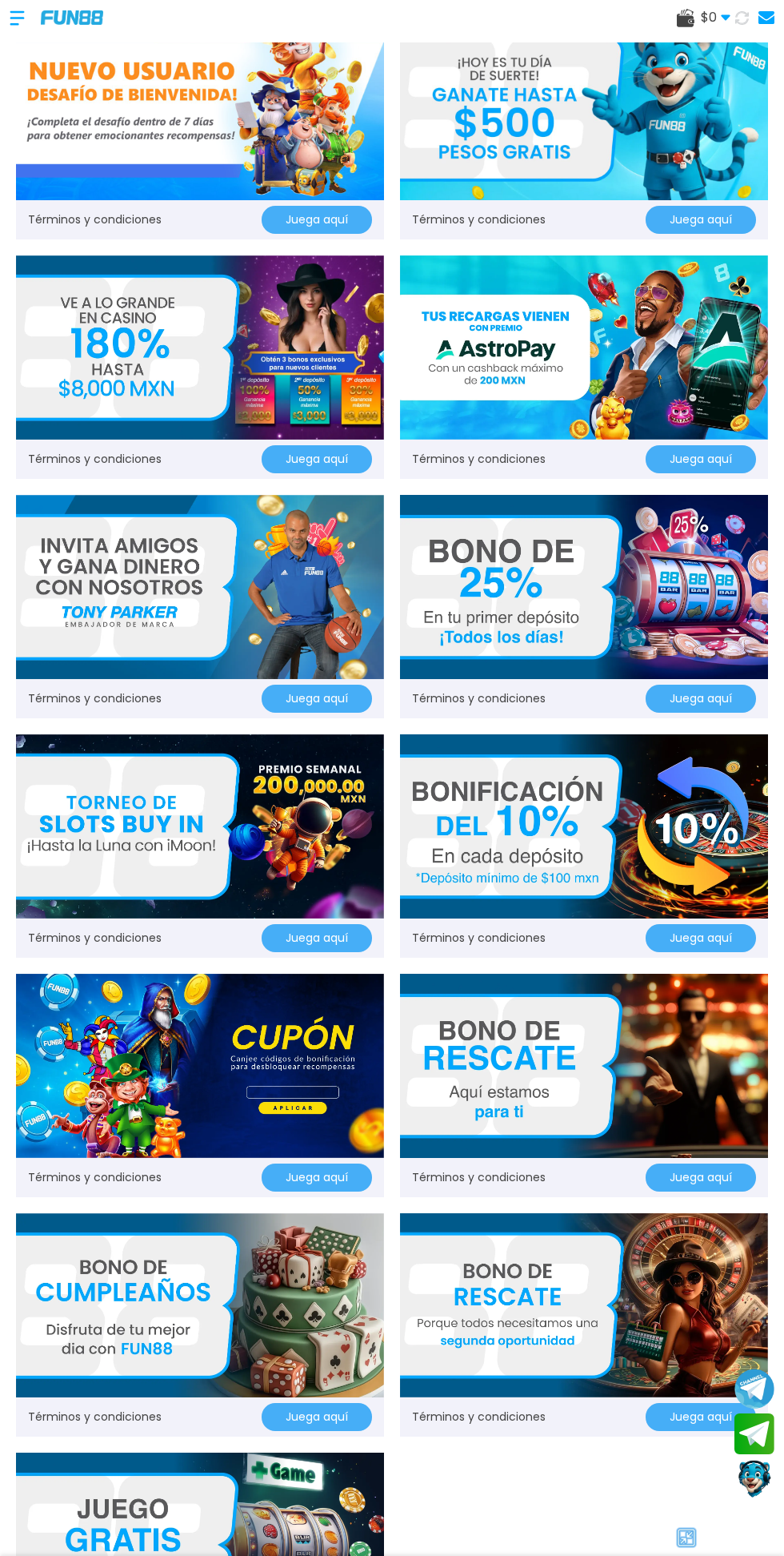
click at [576, 149] on img at bounding box center [584, 108] width 368 height 184
click at [12, 15] on div at bounding box center [25, 18] width 32 height 47
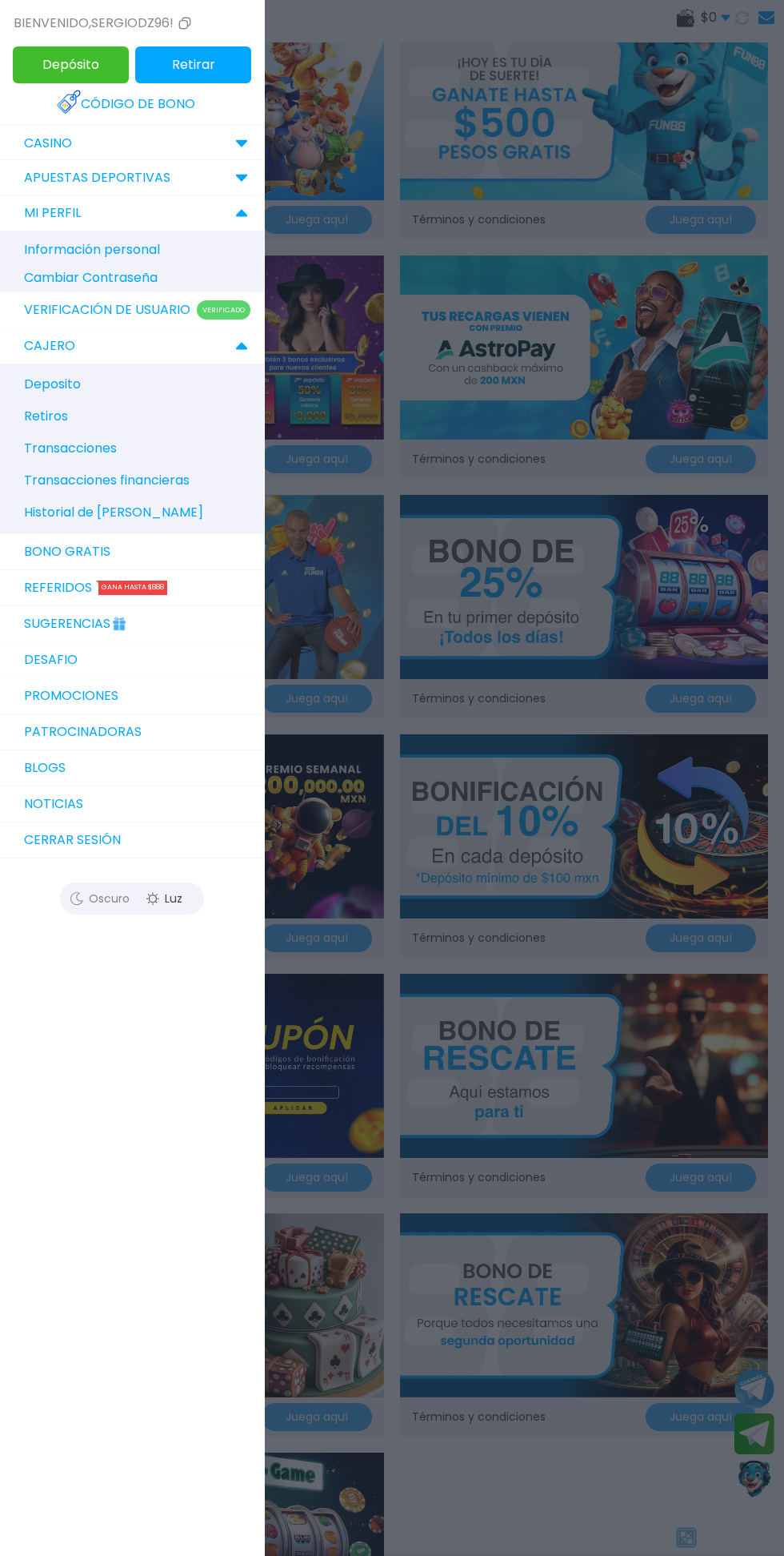
click at [96, 316] on link "Verificación de Usuario Verificado" at bounding box center [132, 310] width 264 height 36
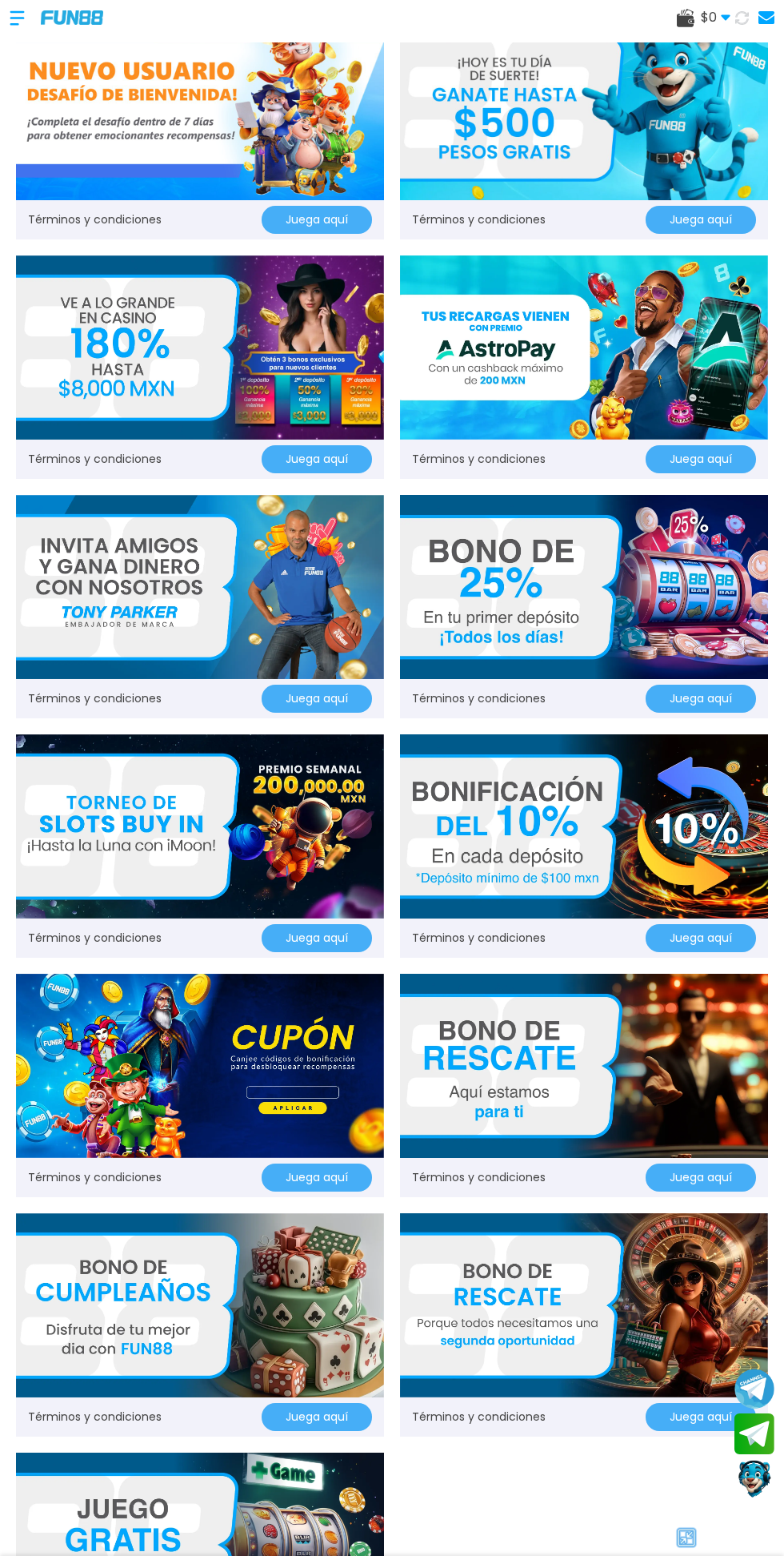
click at [9, 14] on div at bounding box center [25, 18] width 32 height 47
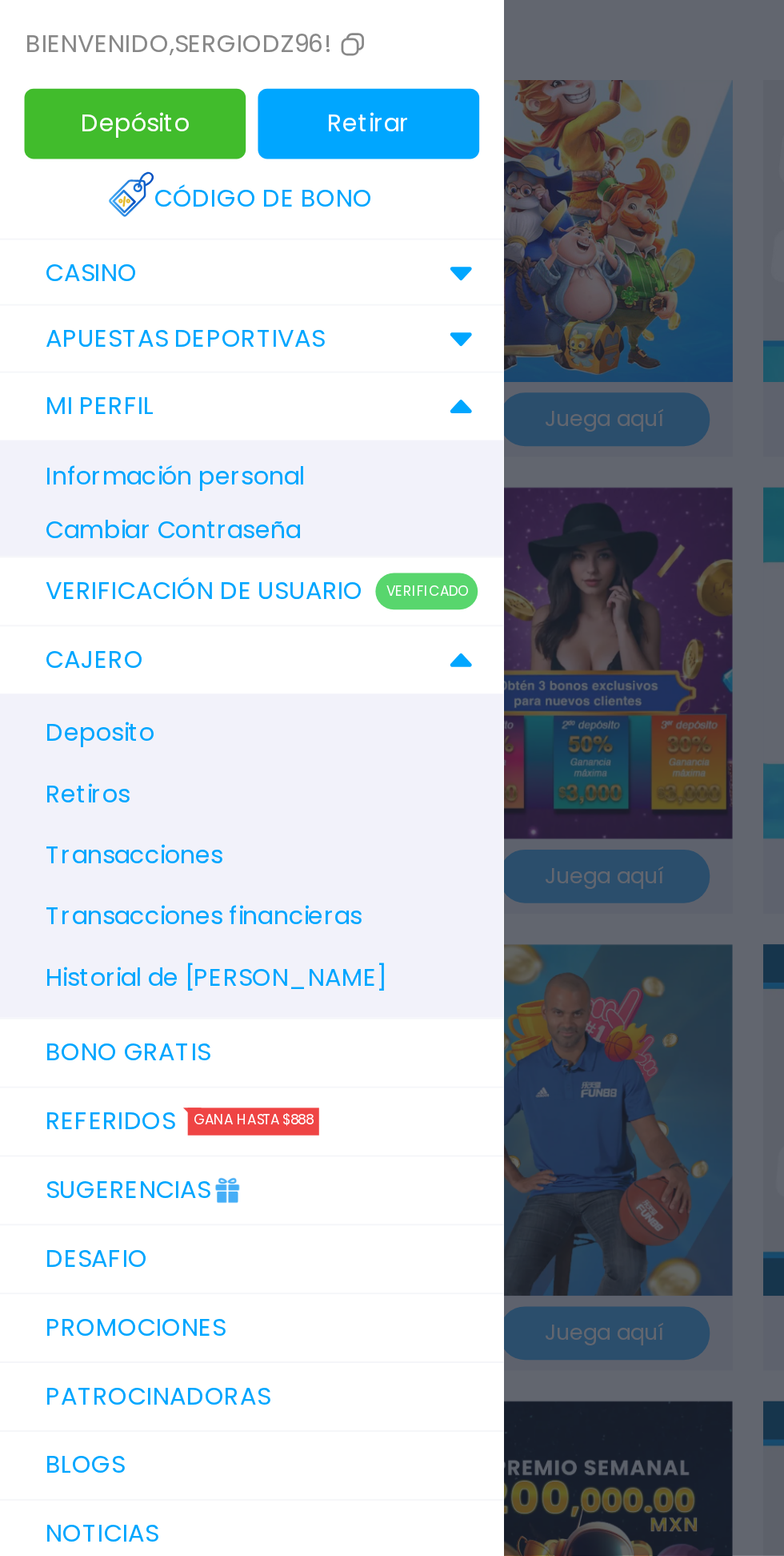
click at [174, 304] on link "Verificación de Usuario Verificado" at bounding box center [132, 310] width 264 height 36
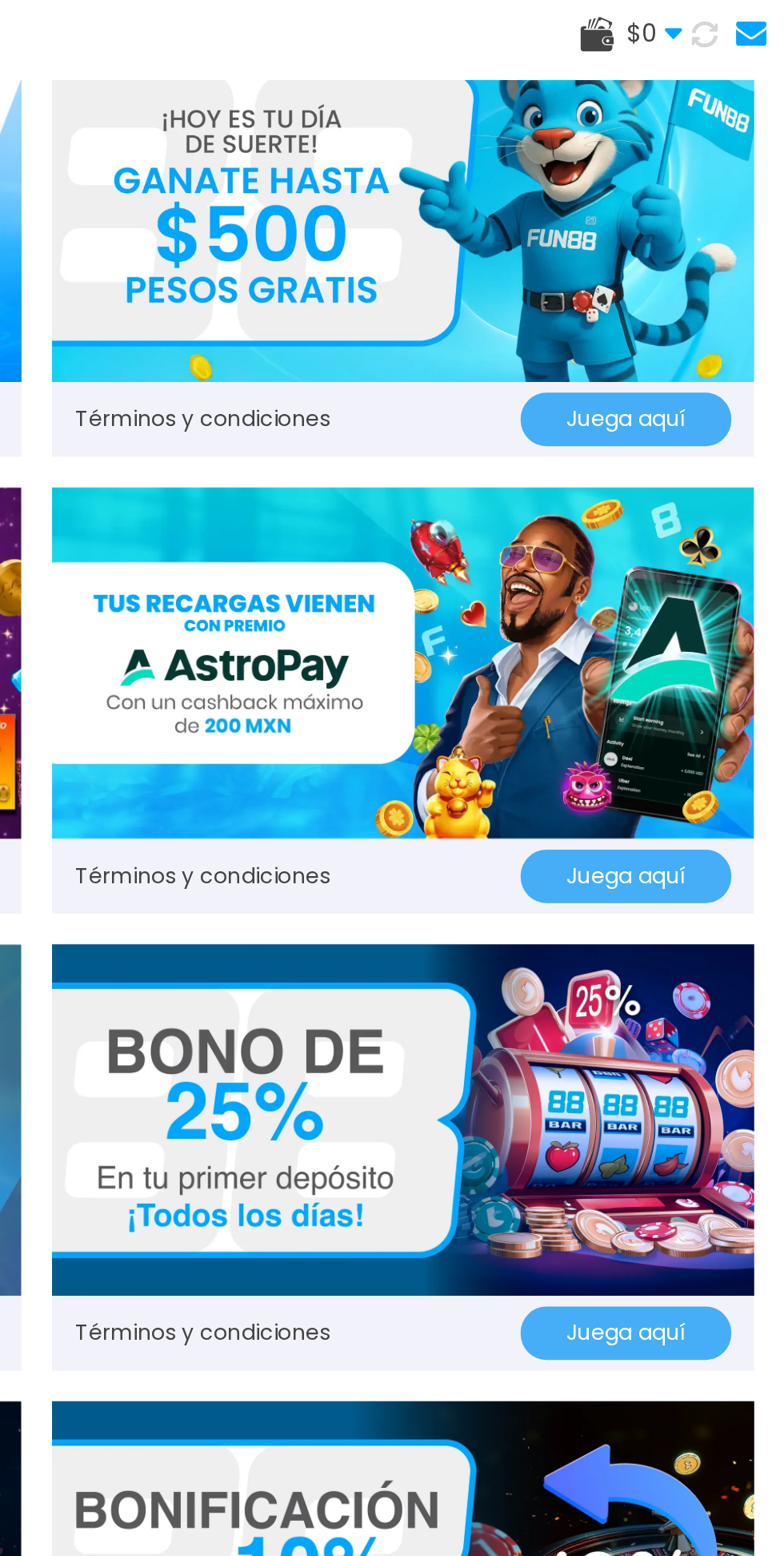
click at [722, 20] on icon at bounding box center [726, 18] width 9 height 9
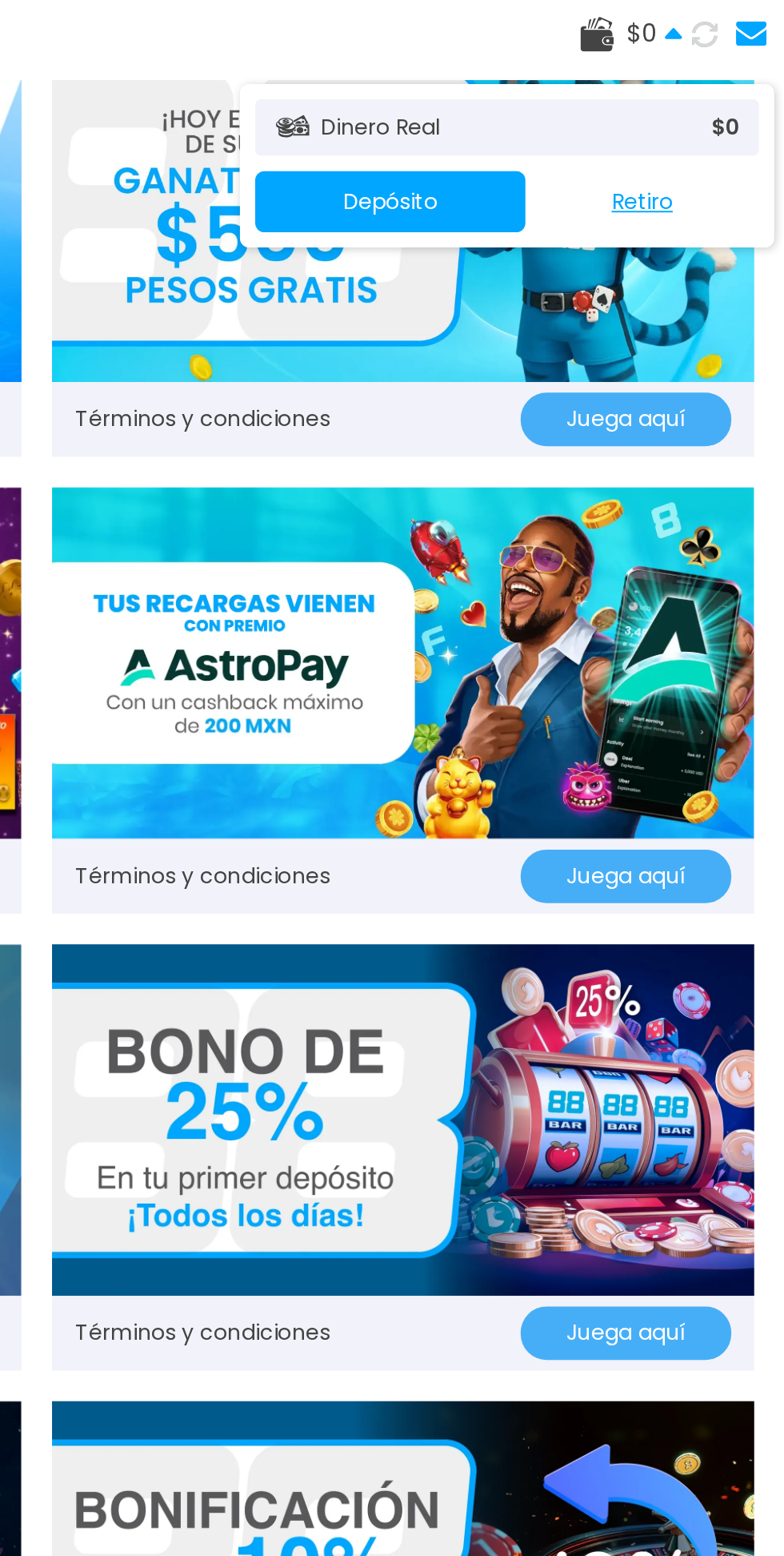
click at [709, 109] on button "Retiro" at bounding box center [710, 106] width 122 height 32
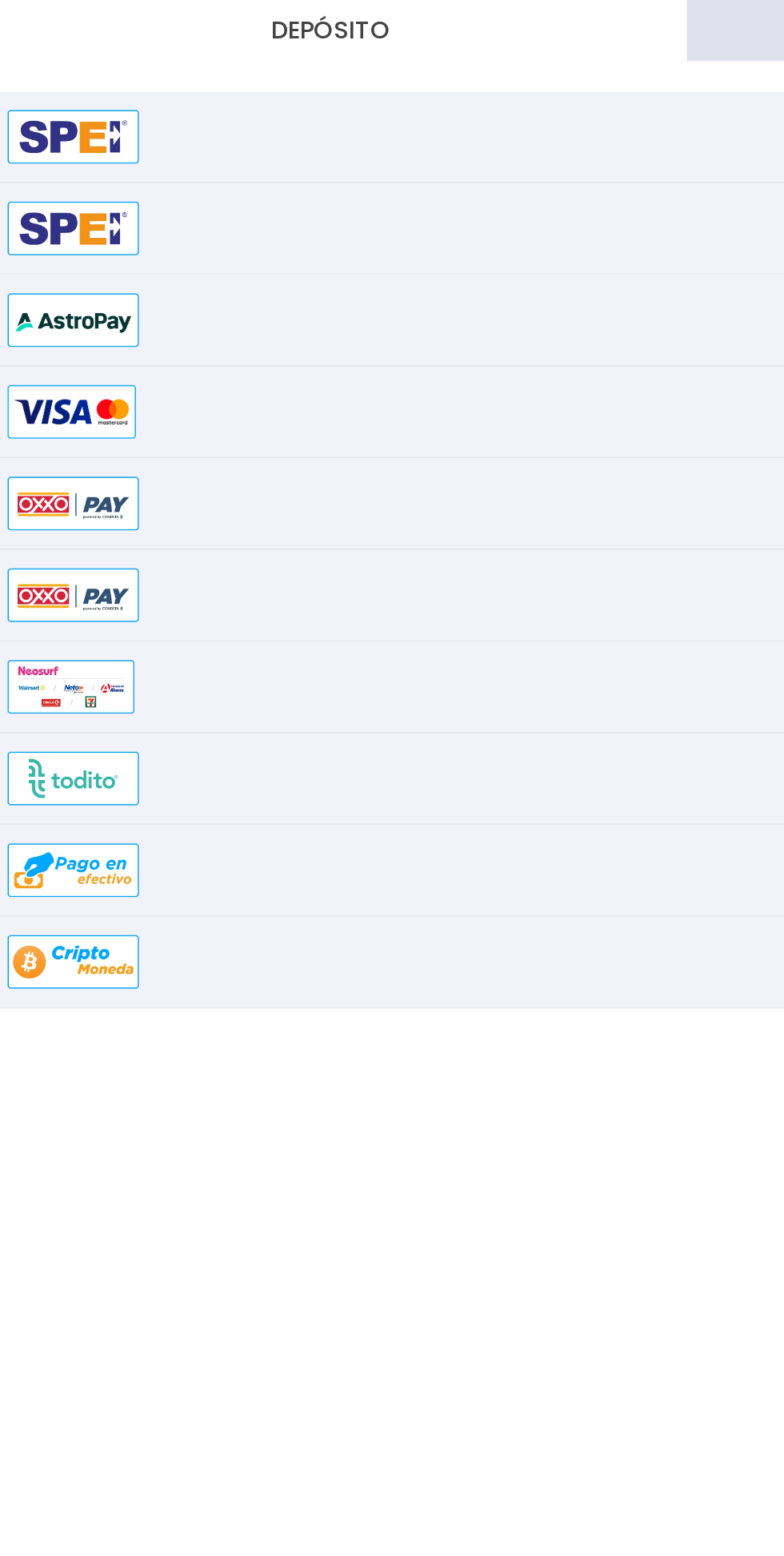
click at [400, 19] on button "Retiro" at bounding box center [560, 16] width 374 height 32
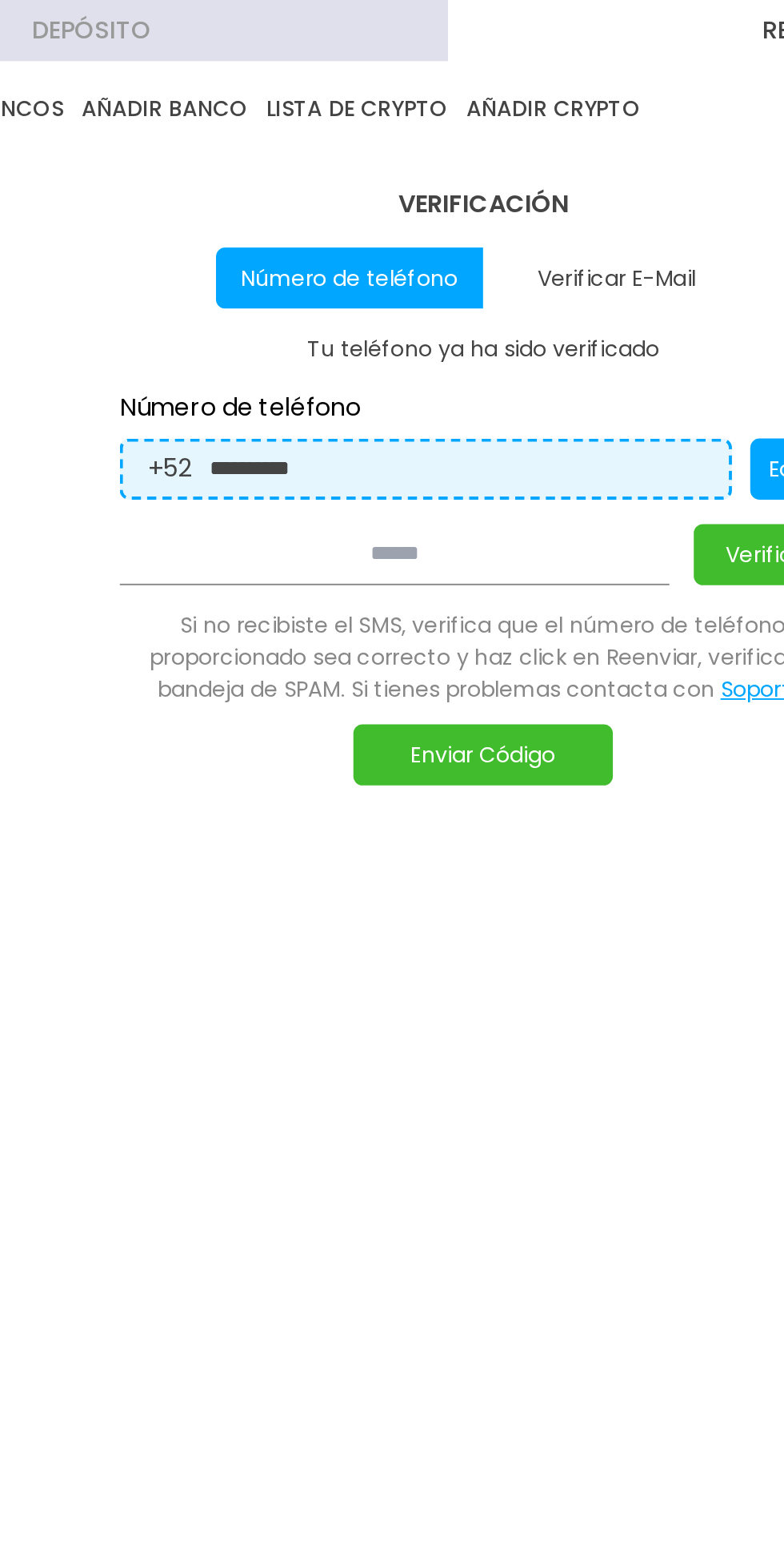
click at [328, 56] on button "LISTA DE CRYPTO" at bounding box center [326, 57] width 96 height 18
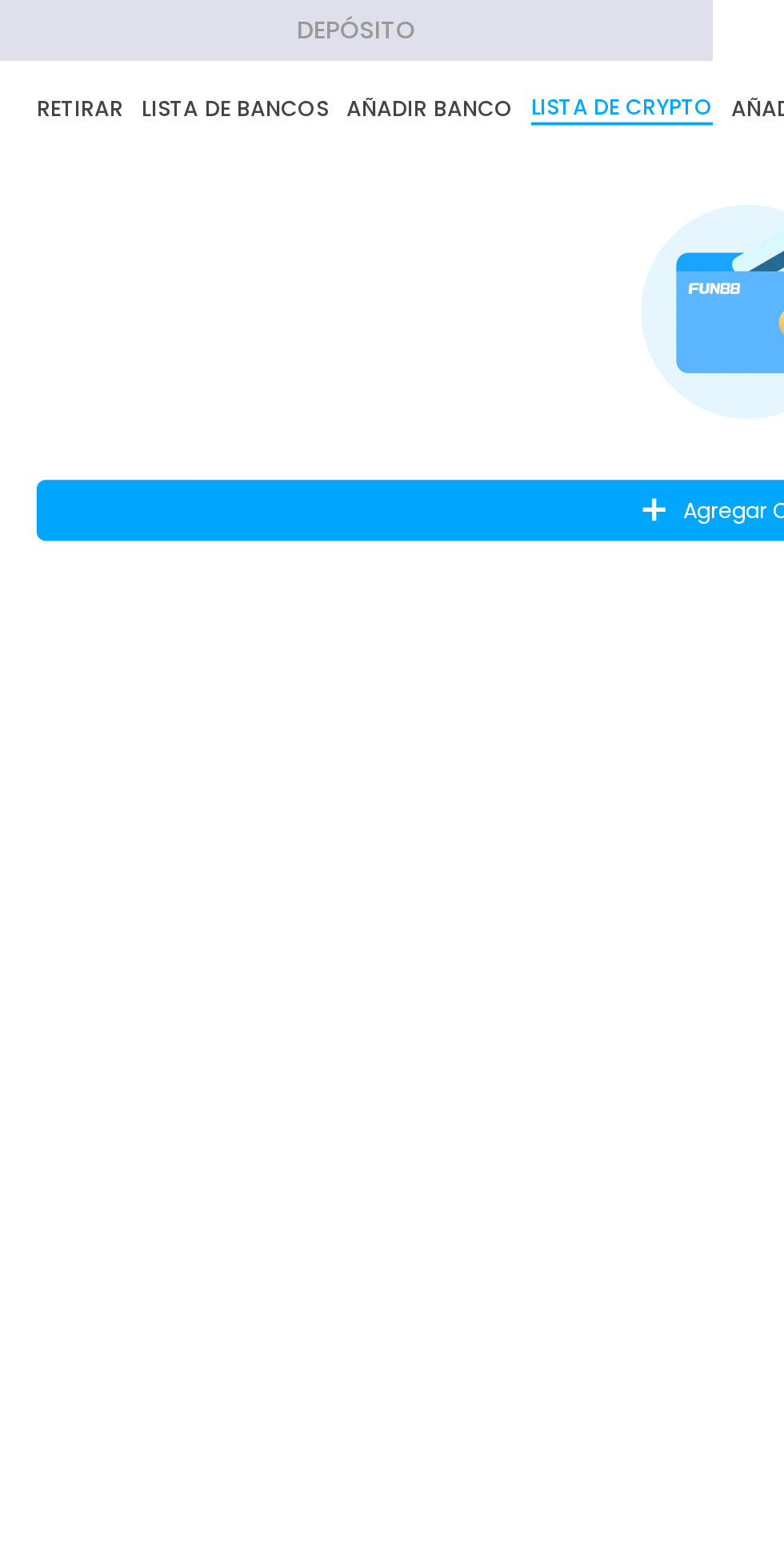
click at [36, 51] on button "RETIRAR" at bounding box center [42, 57] width 45 height 18
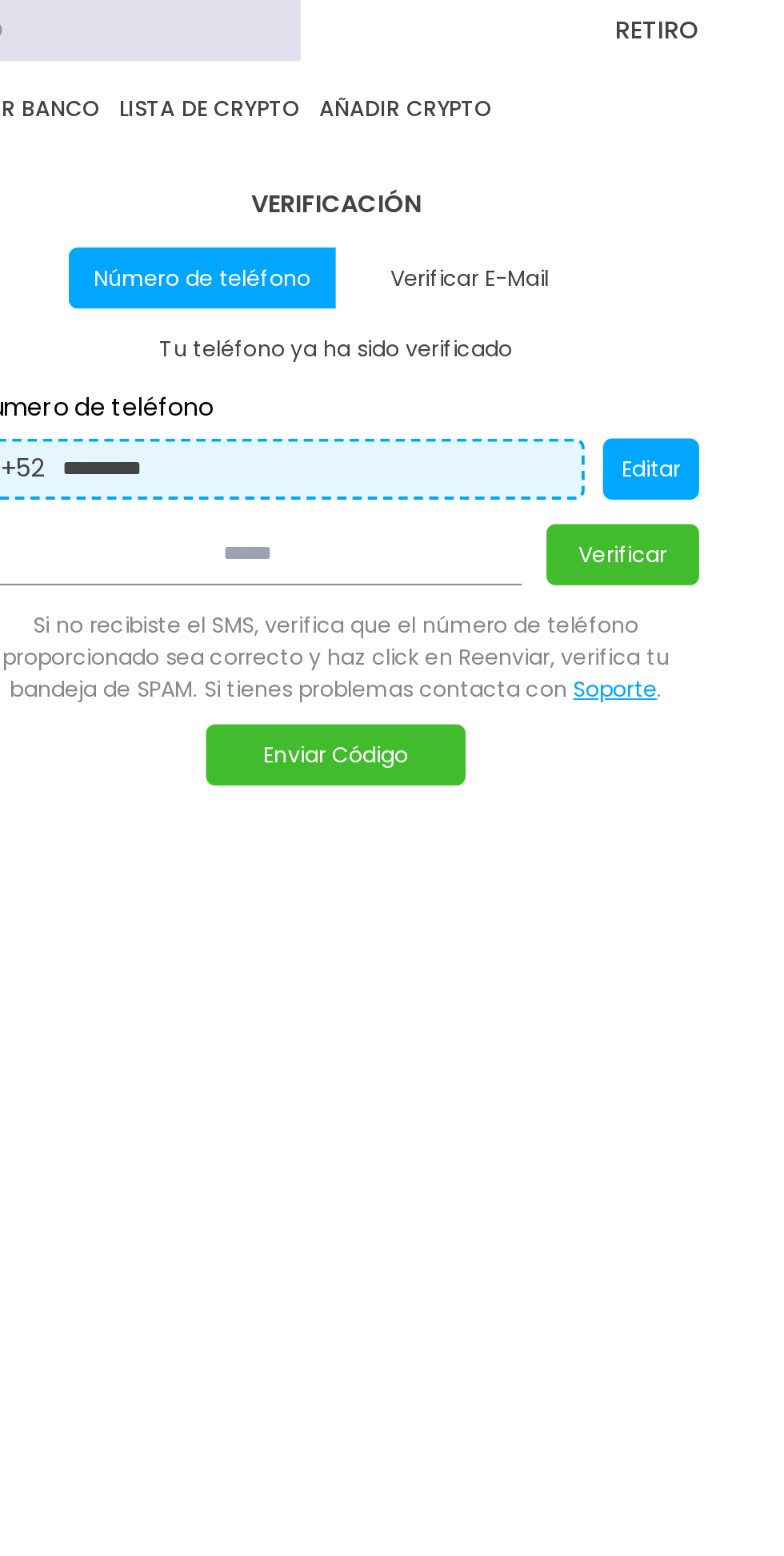
click at [552, 300] on button "Verificar" at bounding box center [543, 291] width 80 height 32
click at [411, 405] on button "Enviar Código" at bounding box center [392, 395] width 136 height 32
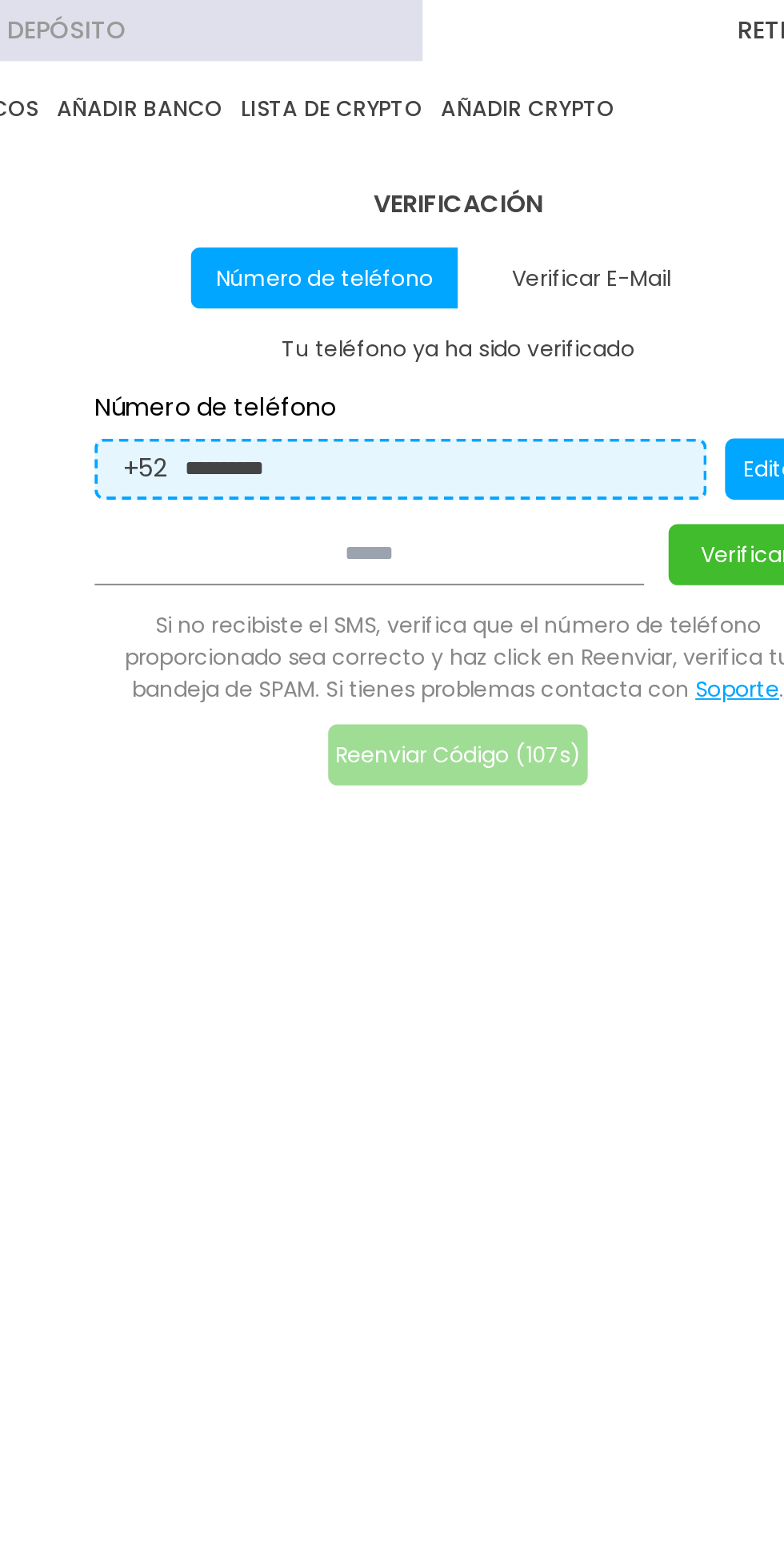
click at [365, 304] on input at bounding box center [345, 291] width 288 height 32
type input "******"
click at [531, 283] on button "Verificar" at bounding box center [543, 291] width 80 height 32
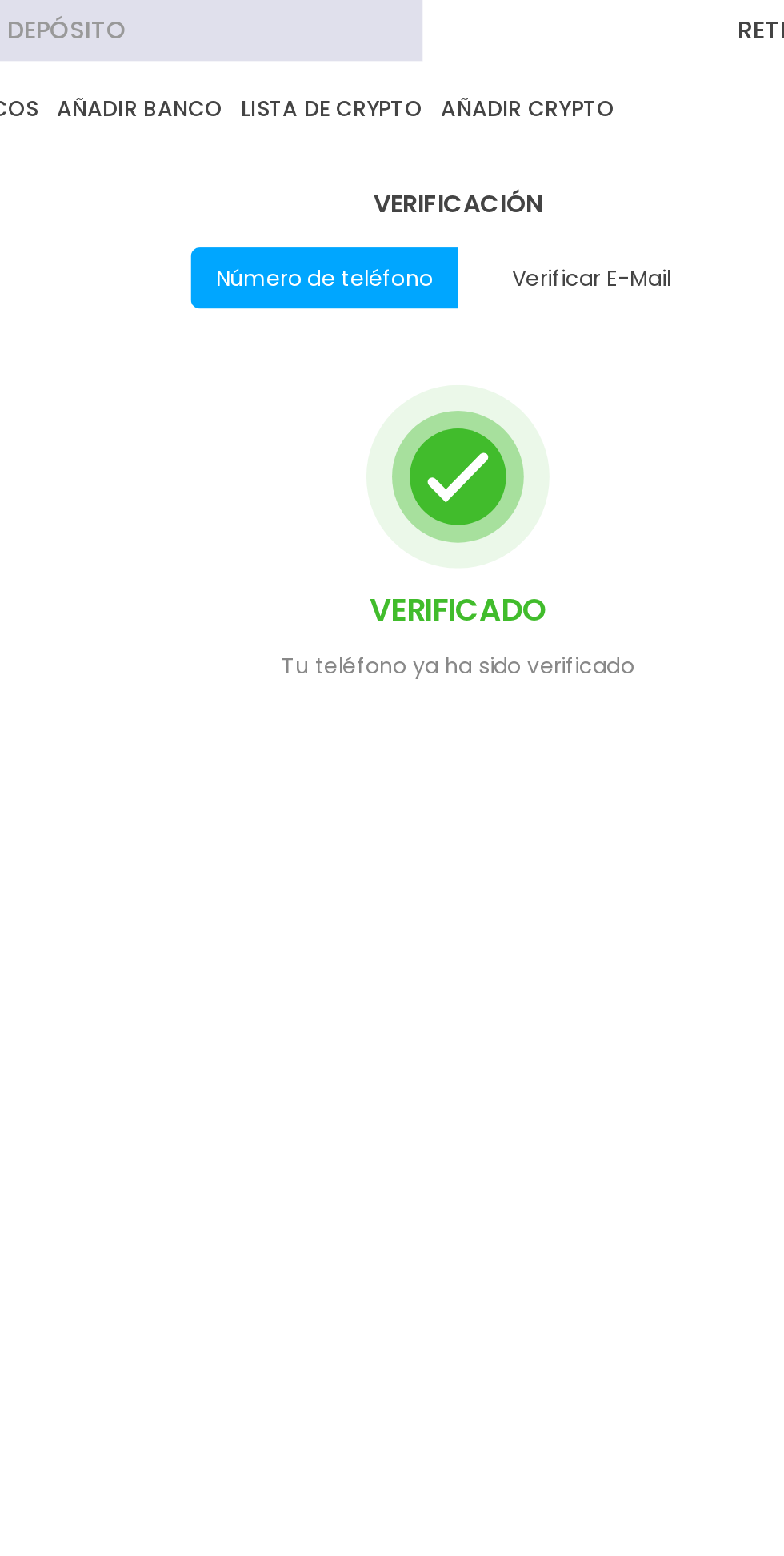
click at [469, 140] on button "Verificar E-Mail" at bounding box center [462, 146] width 140 height 32
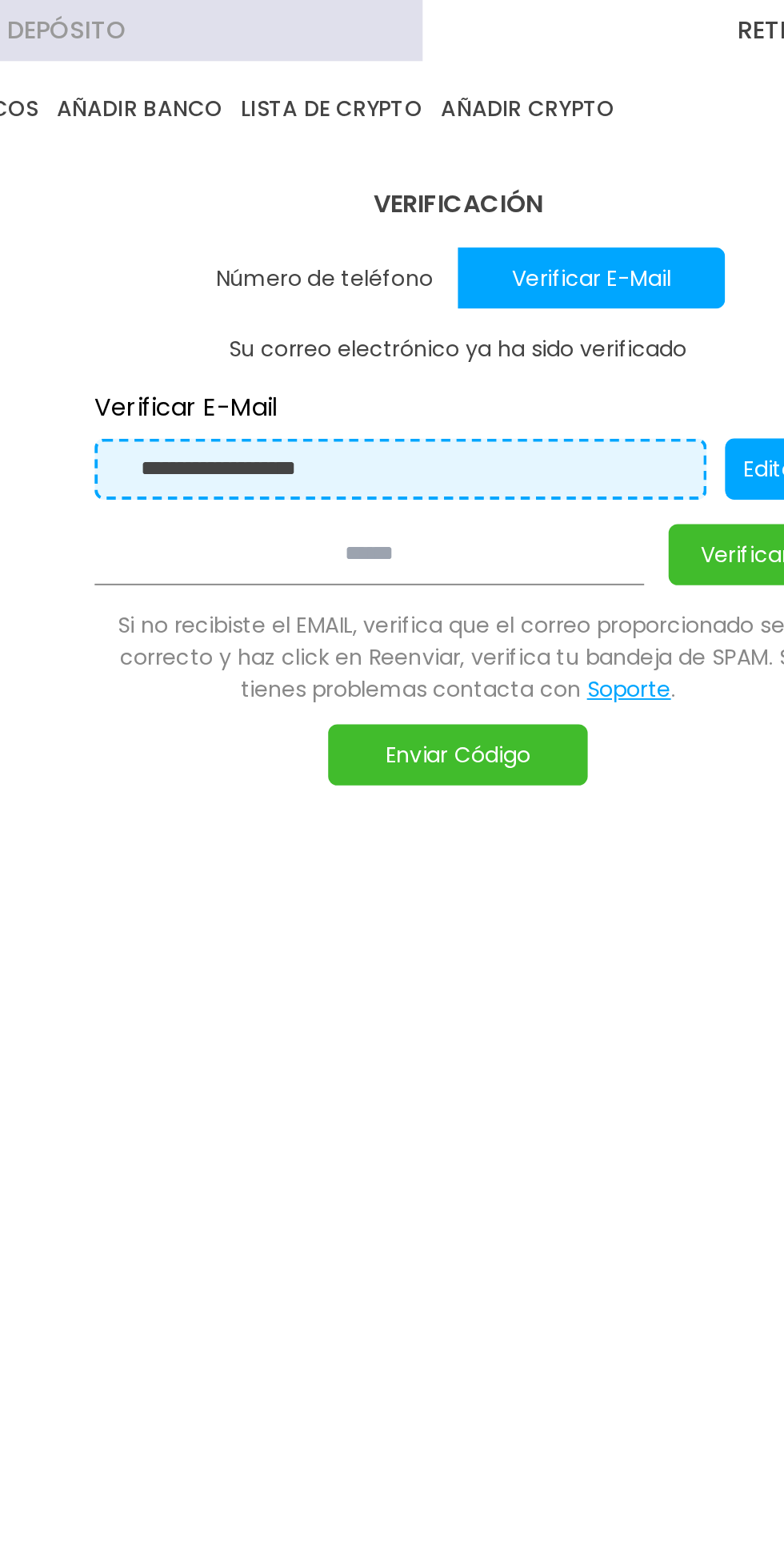
click at [402, 399] on button "Enviar Código" at bounding box center [392, 395] width 136 height 32
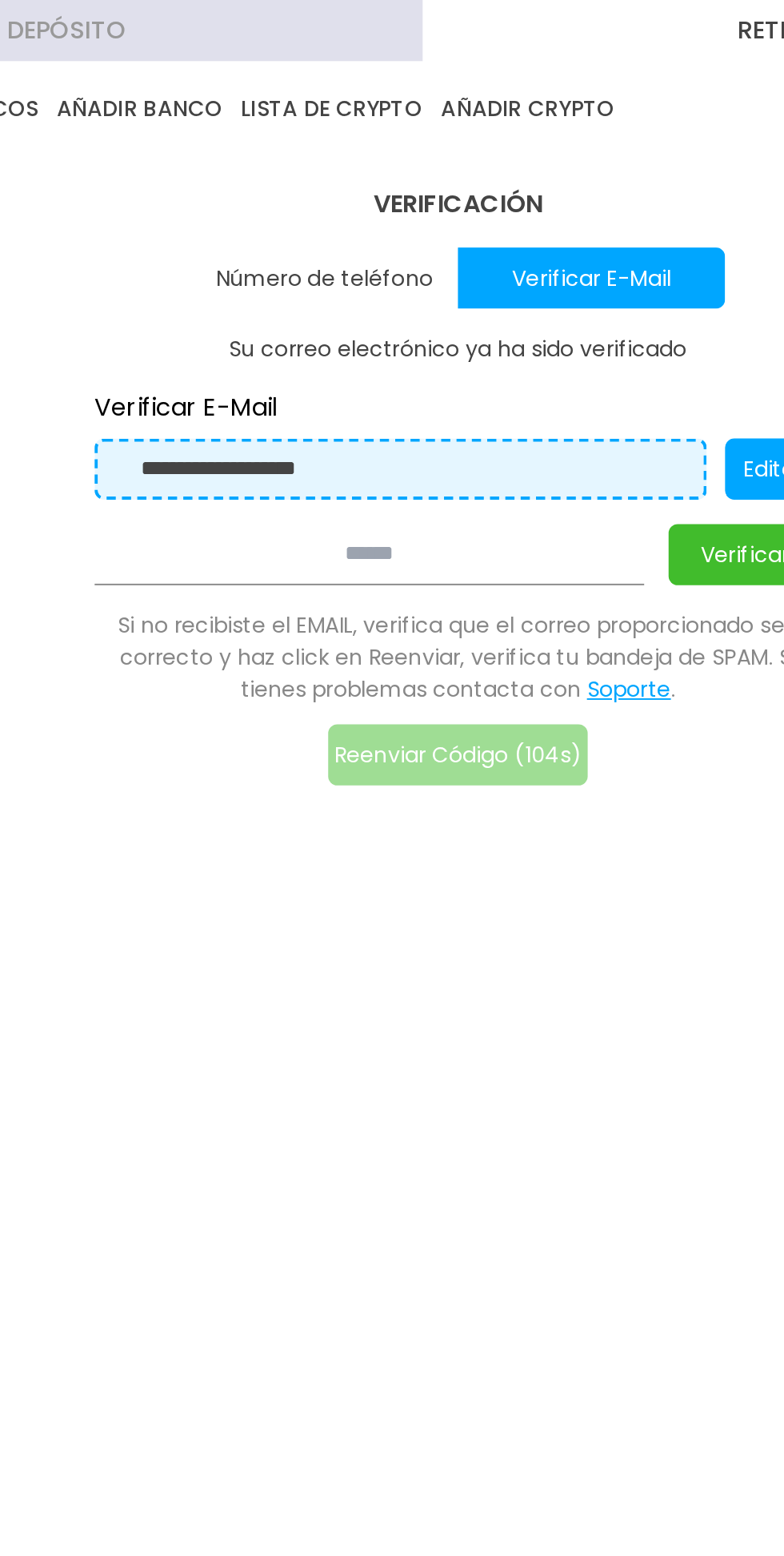
click at [355, 286] on input at bounding box center [345, 291] width 288 height 32
click at [225, 289] on input "******" at bounding box center [345, 291] width 288 height 32
type input "******"
click at [516, 288] on button "Verificar" at bounding box center [543, 291] width 80 height 32
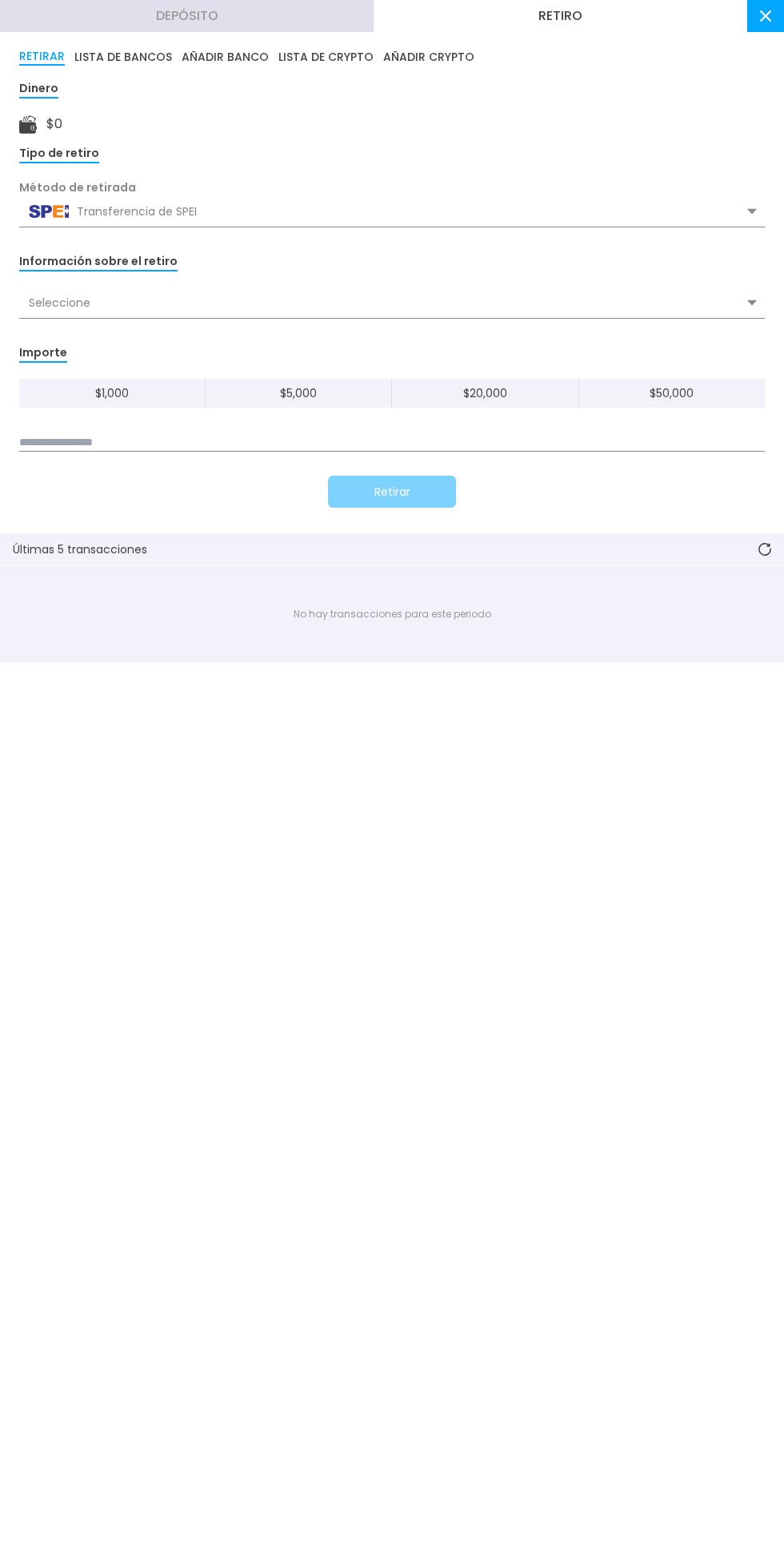
click at [765, 18] on use at bounding box center [765, 16] width 11 height 11
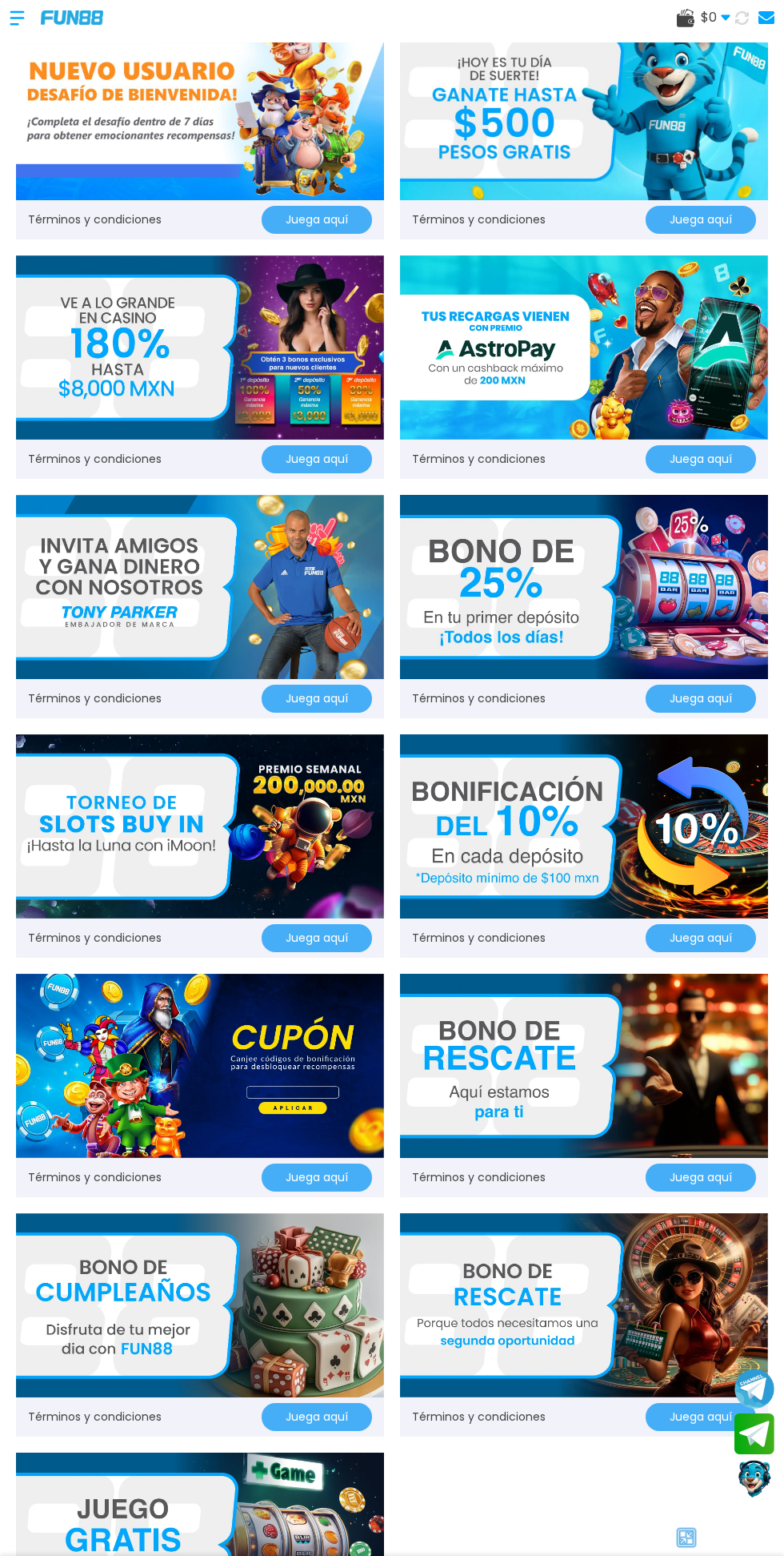
click at [12, 24] on div at bounding box center [25, 18] width 32 height 47
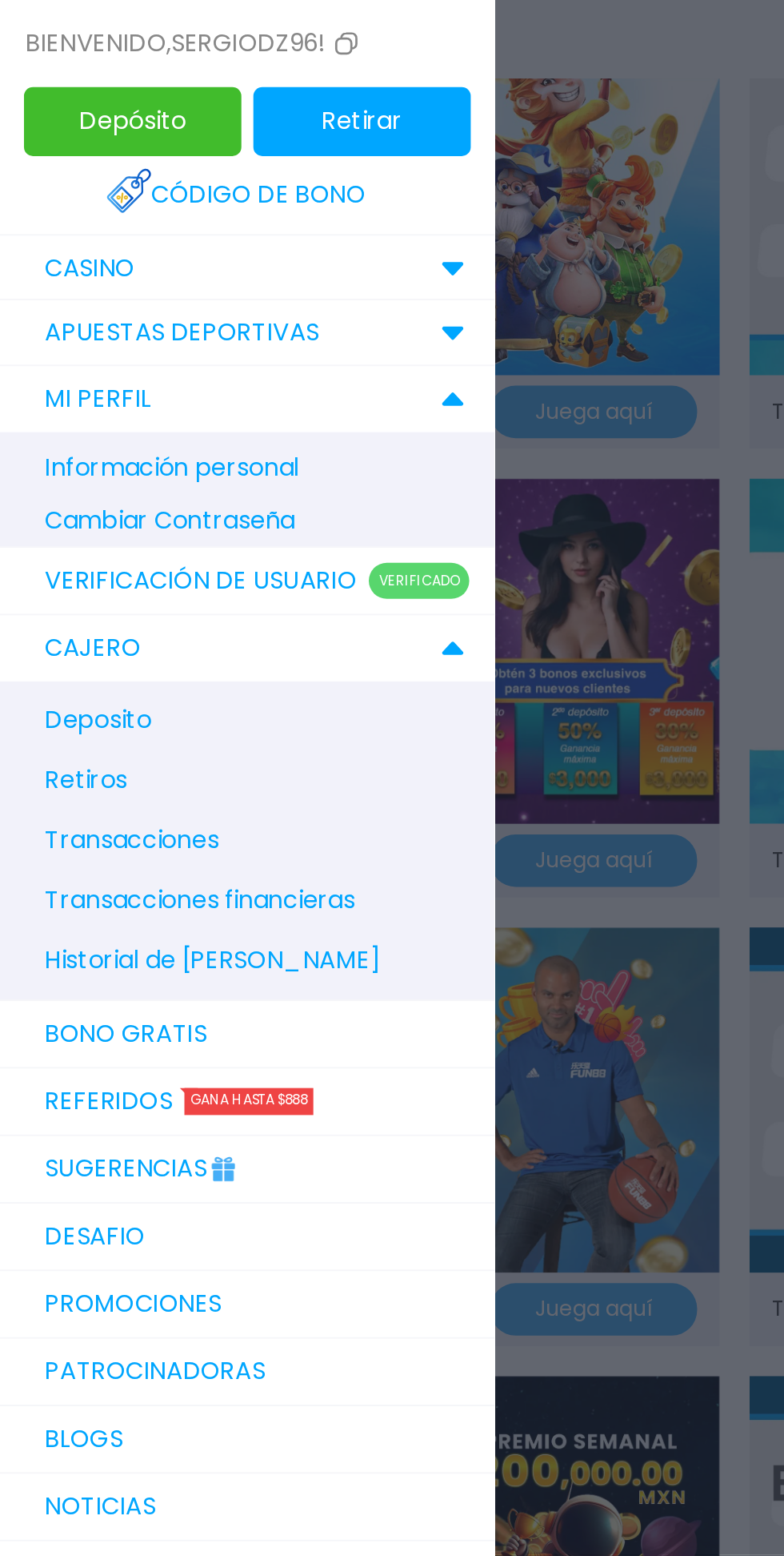
click at [253, 216] on div "MI PERFIL" at bounding box center [132, 213] width 264 height 35
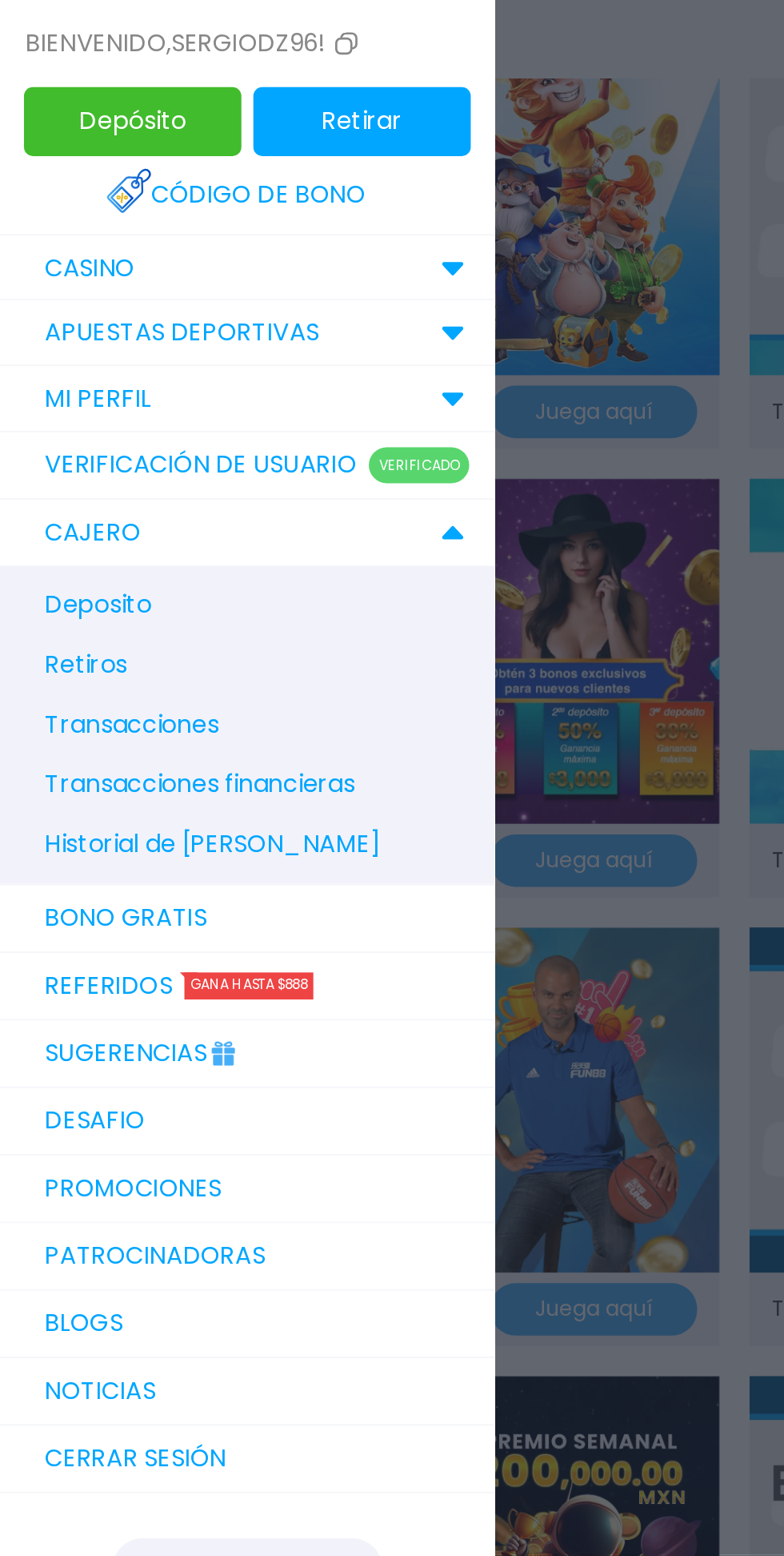
click at [241, 143] on use at bounding box center [241, 144] width 11 height 7
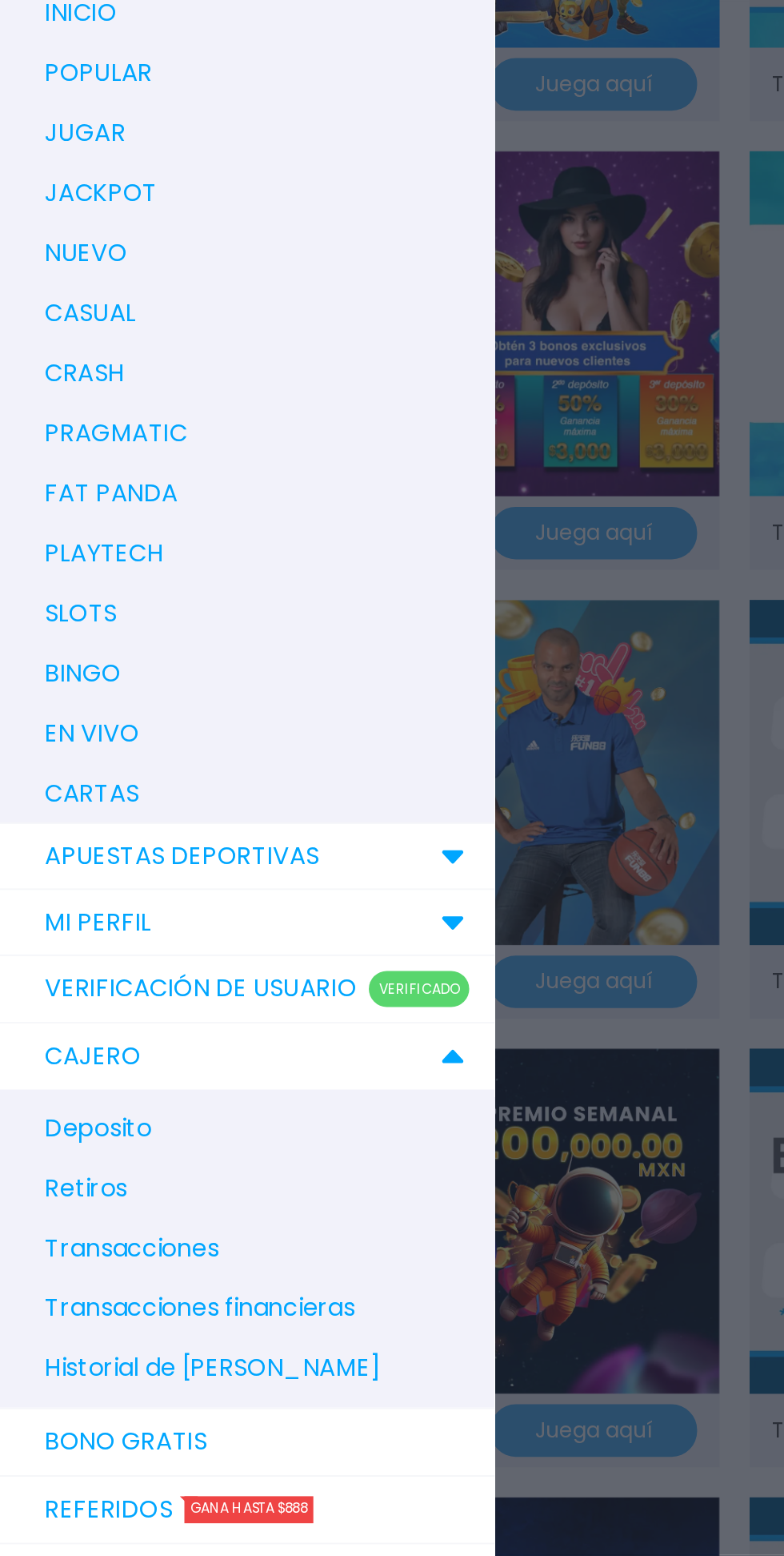
click at [135, 901] on span "Historial de [PERSON_NAME]" at bounding box center [113, 904] width 179 height 19
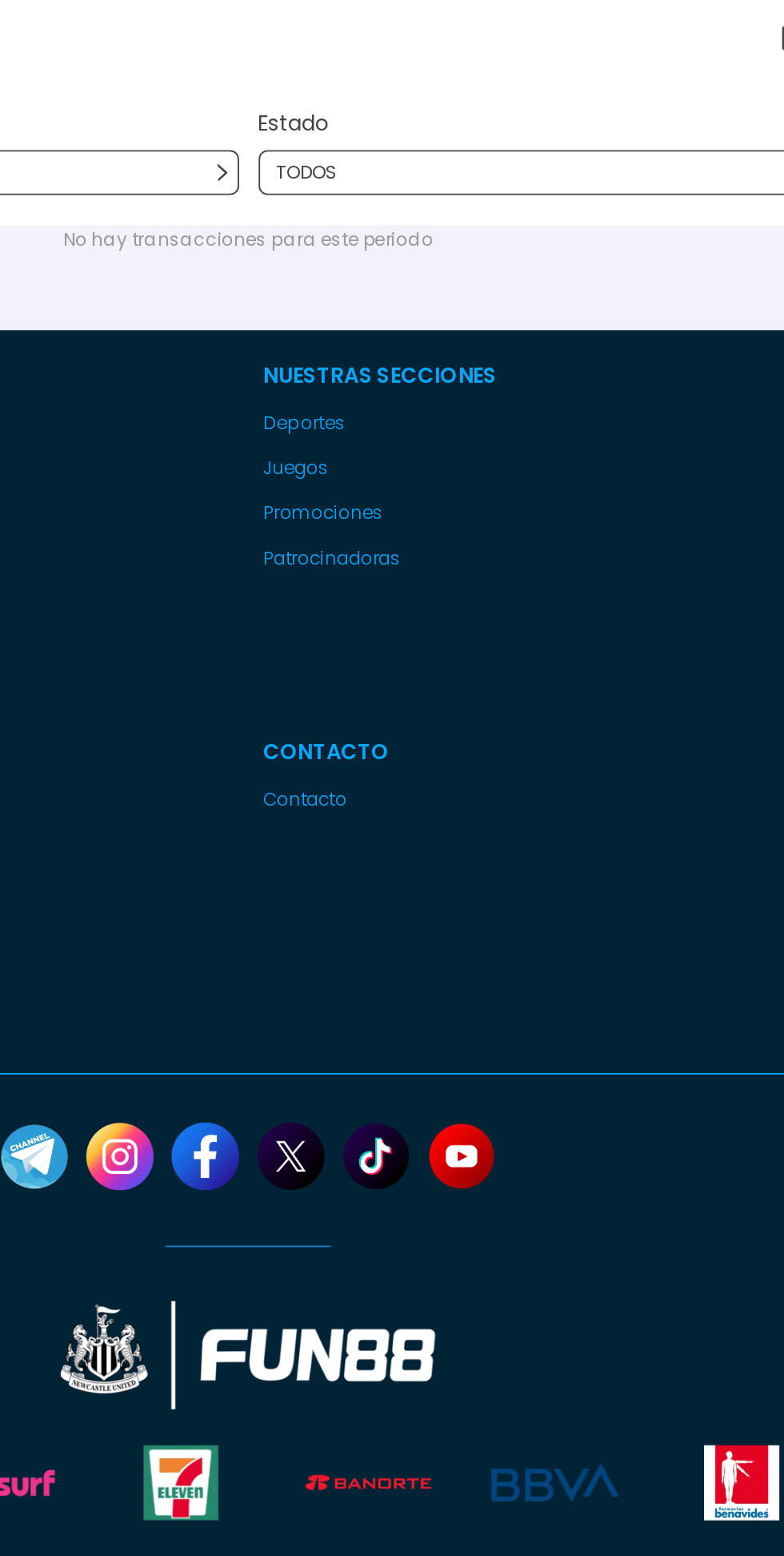
click at [378, 87] on icon at bounding box center [379, 92] width 9 height 9
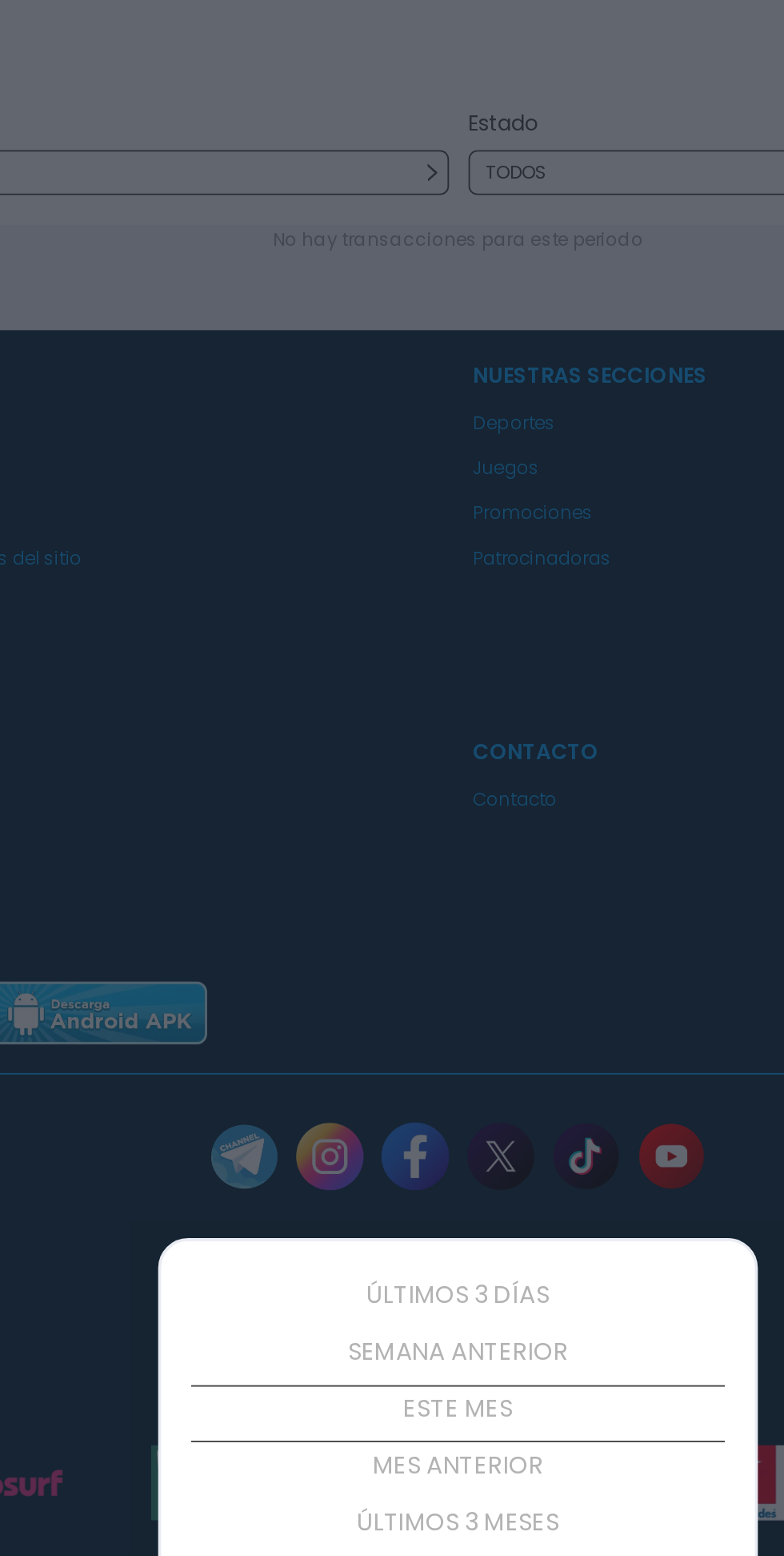
scroll to position [91, 0]
click at [436, 741] on p "ESTE MES" at bounding box center [392, 754] width 285 height 31
click at [431, 748] on p "ESTE MES" at bounding box center [392, 754] width 285 height 31
click at [405, 782] on p "ESTE MES" at bounding box center [392, 784] width 285 height 31
click at [506, 483] on div at bounding box center [392, 778] width 784 height 1556
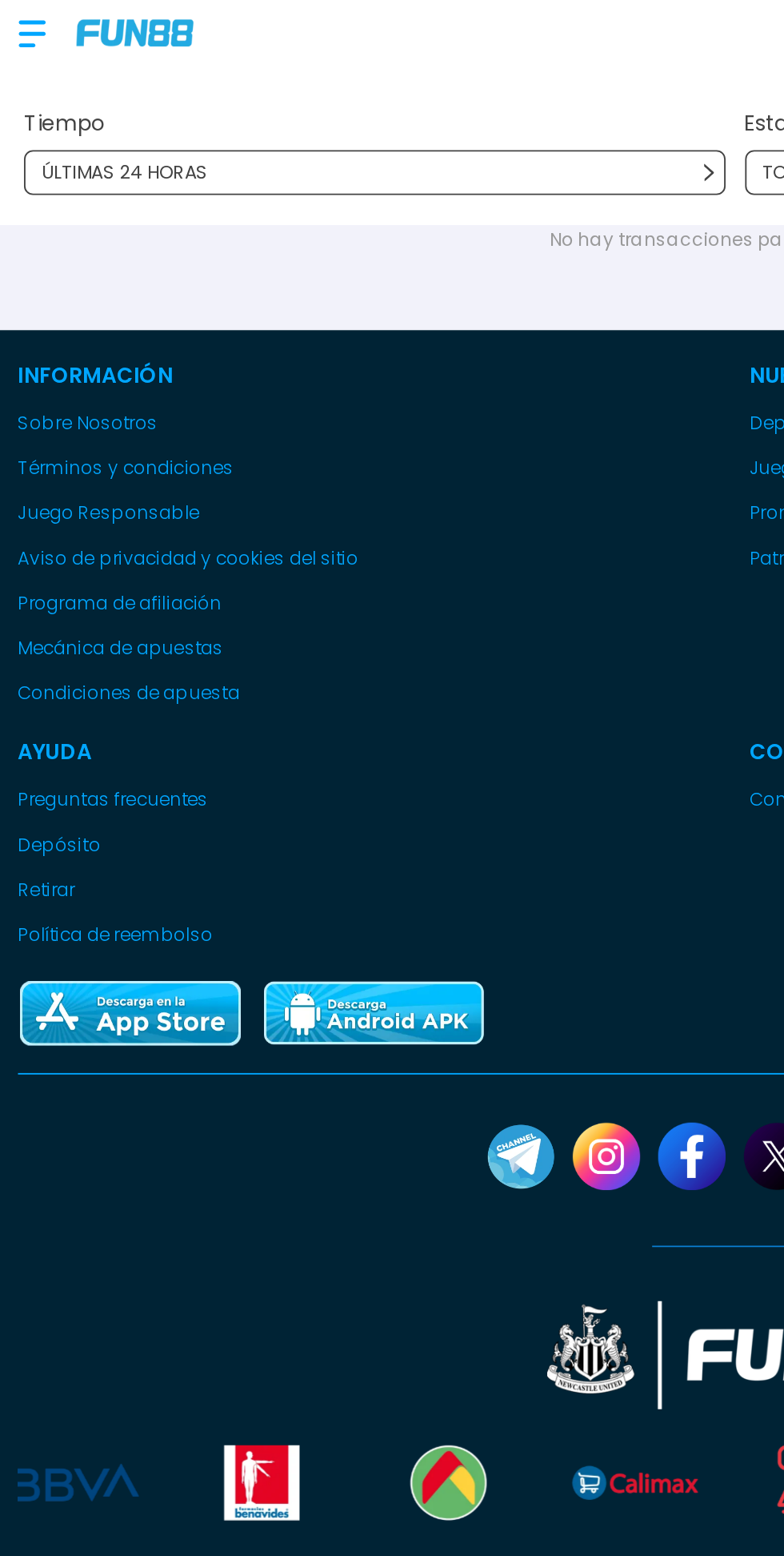
click at [79, 92] on p "ÚLTIMAS 24 HORAS" at bounding box center [67, 92] width 89 height 15
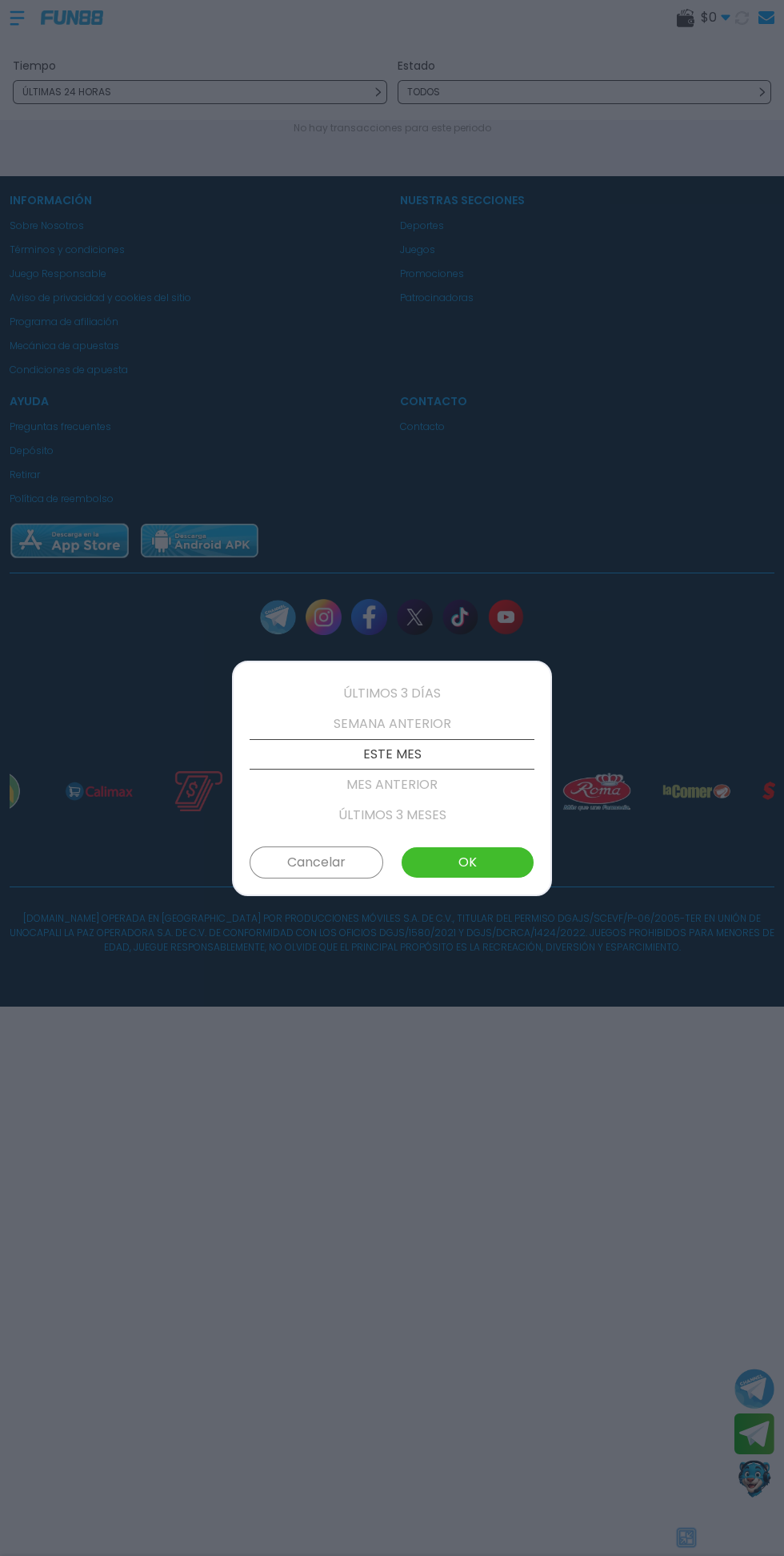
click at [517, 852] on button "OK" at bounding box center [468, 862] width 134 height 32
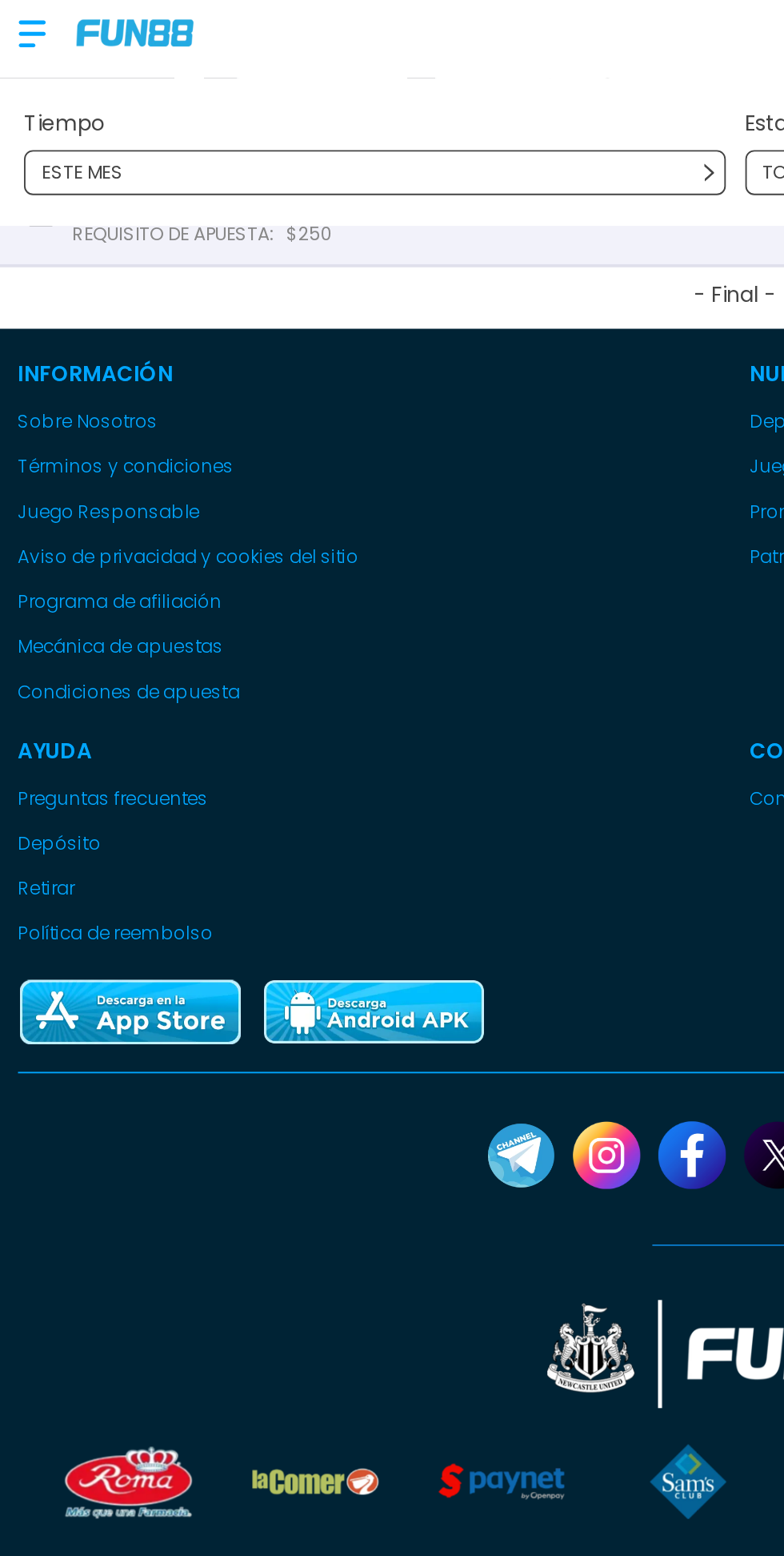
click at [94, 125] on p "REQUISITO DE APUESTA :" at bounding box center [92, 125] width 108 height 13
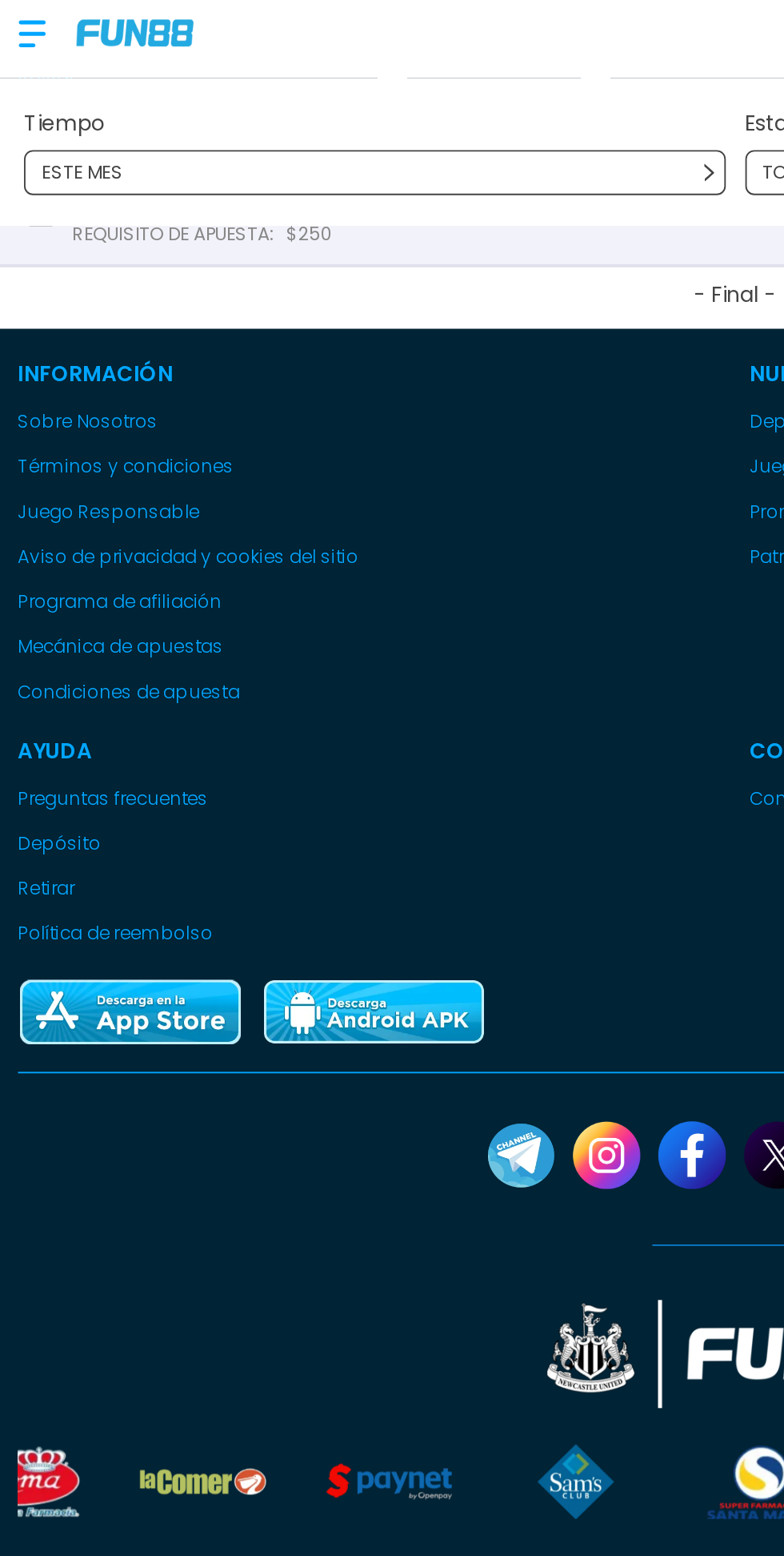
click at [127, 149] on button "- Final -" at bounding box center [392, 159] width 784 height 32
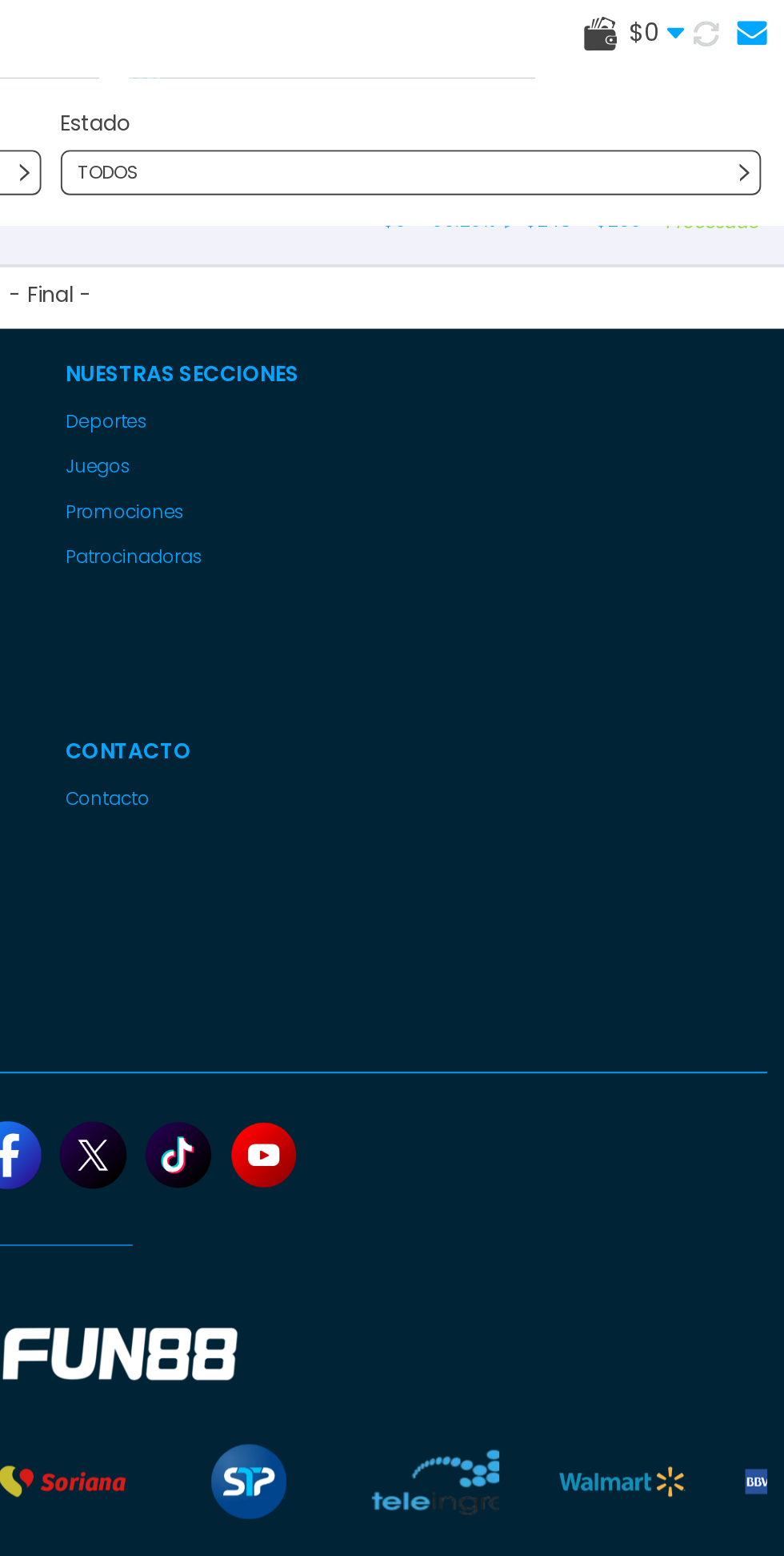
click at [701, 17] on span "$ 0" at bounding box center [716, 18] width 30 height 19
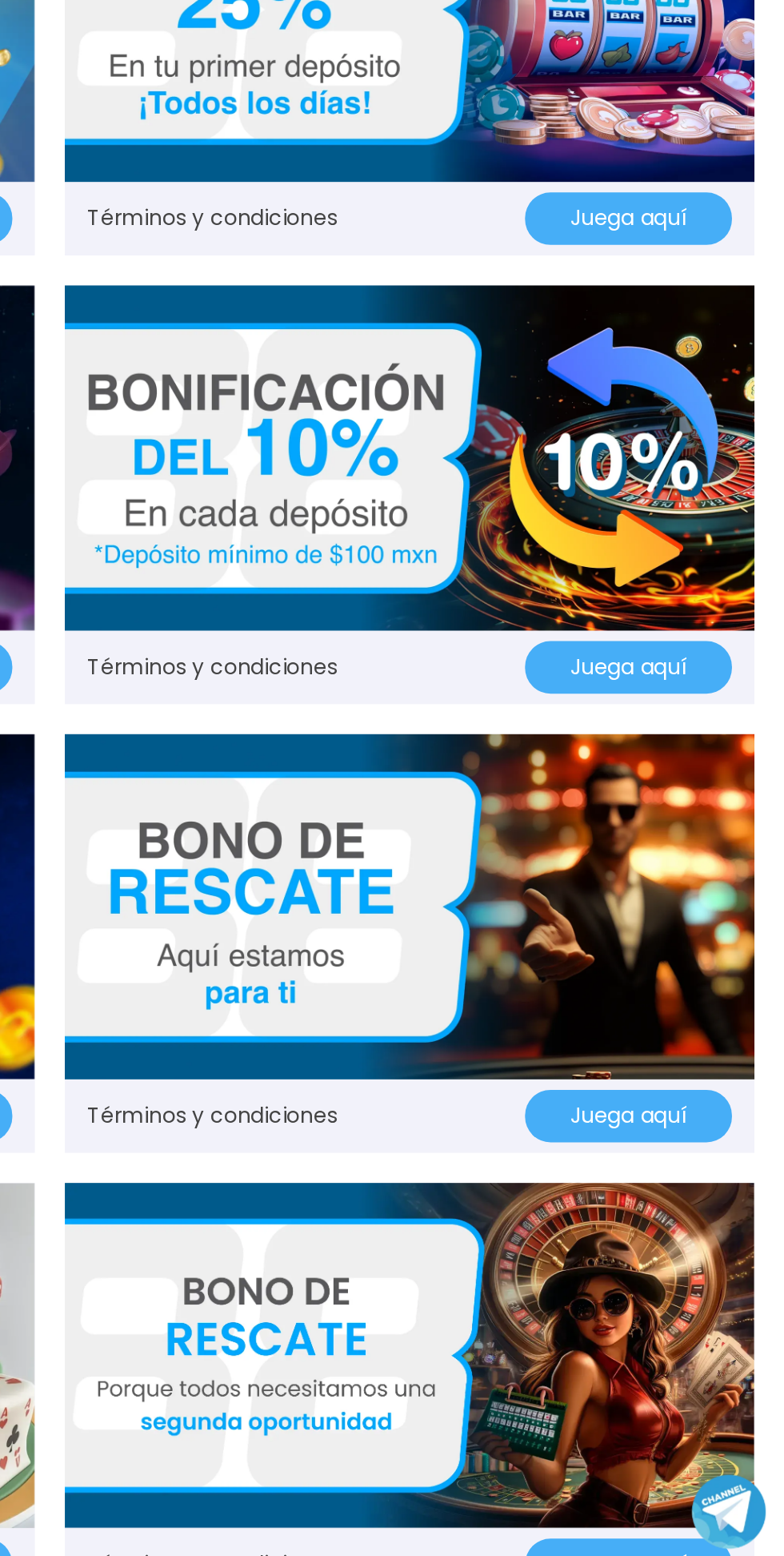
click at [597, 1066] on img at bounding box center [584, 1066] width 368 height 184
click at [591, 1307] on img at bounding box center [584, 1305] width 368 height 184
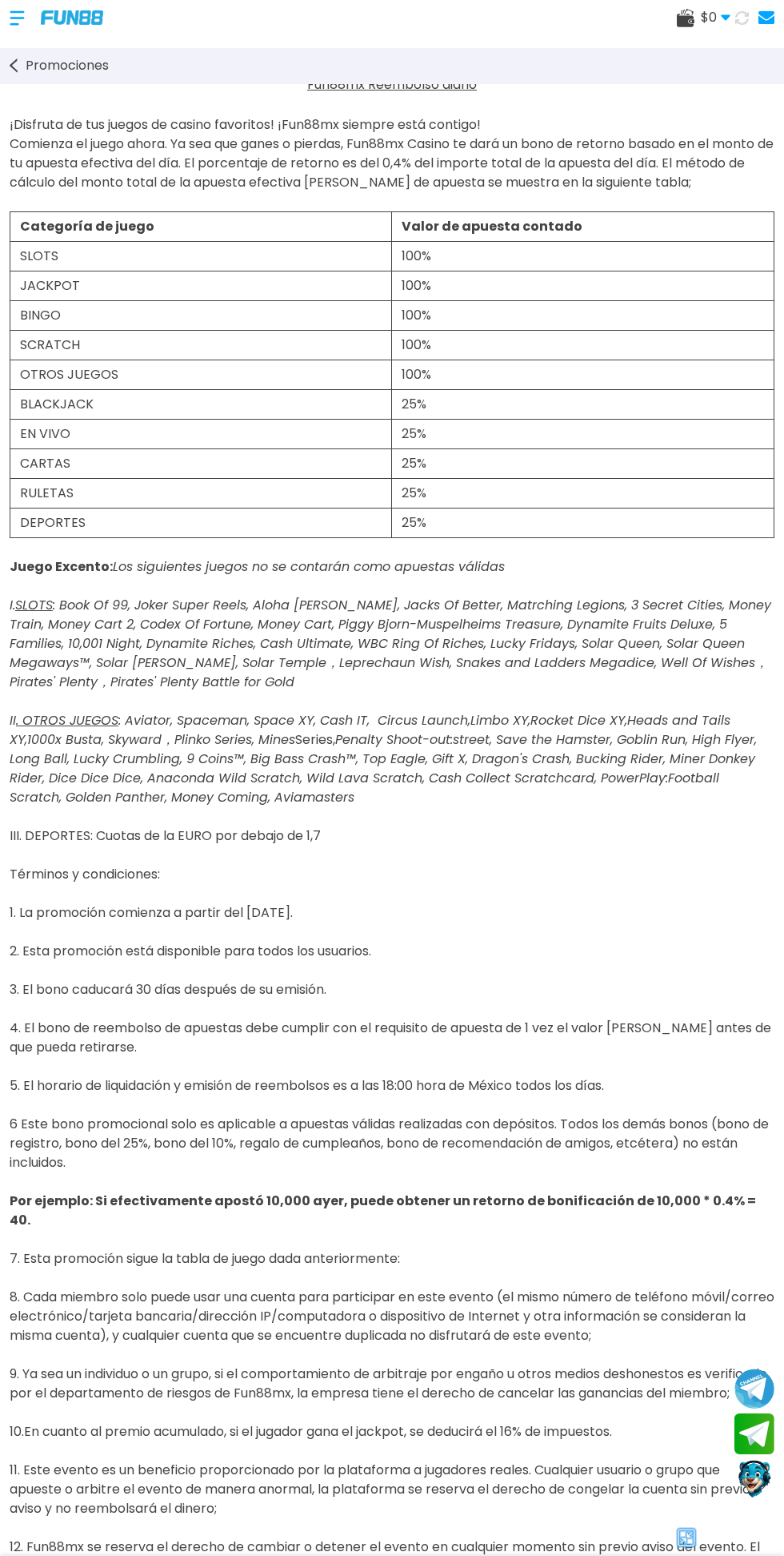
click at [386, 84] on u "Fun88mx Reembolso diario" at bounding box center [392, 84] width 170 height 19
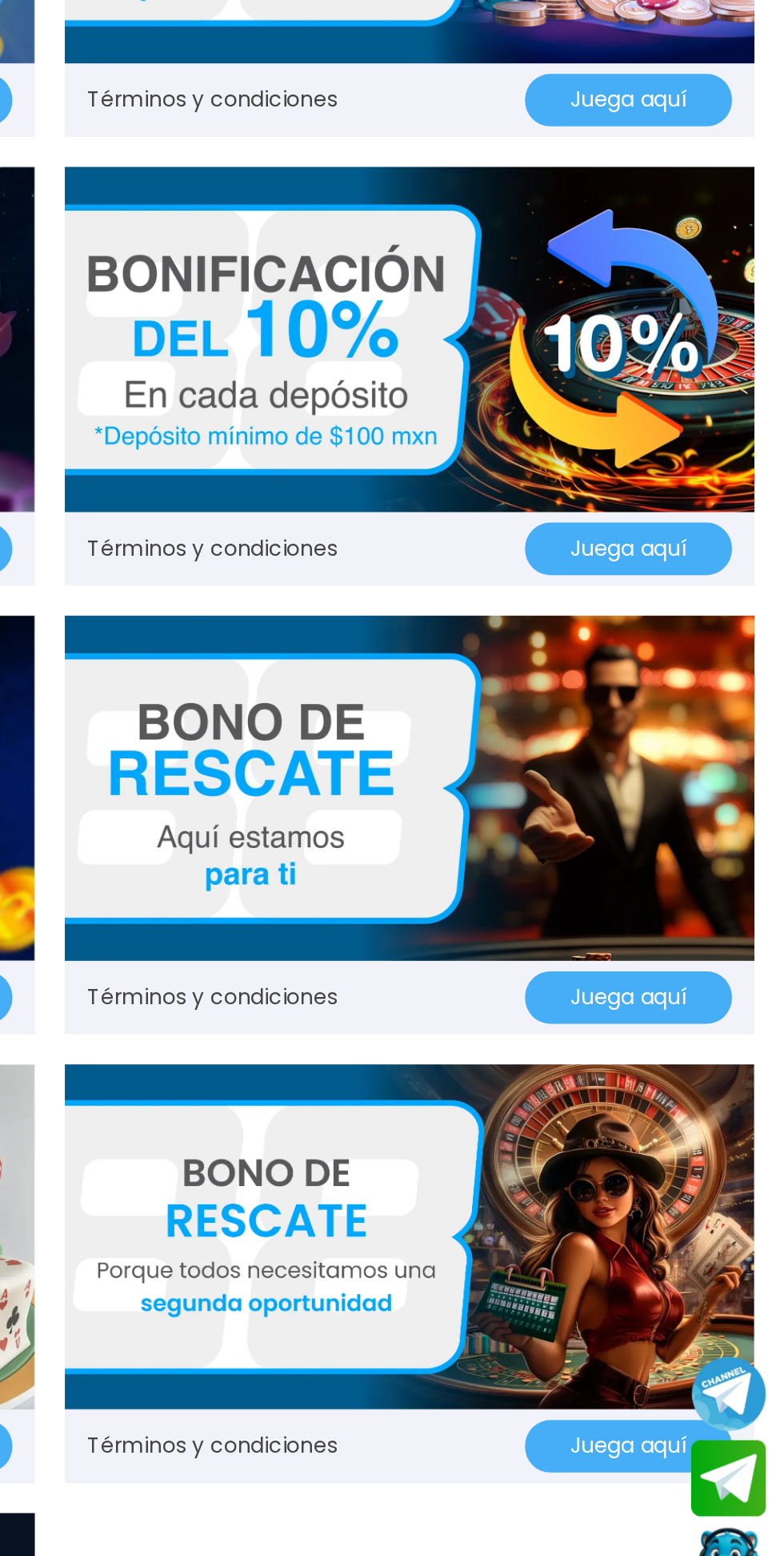
click at [713, 1422] on button "Juega aquí" at bounding box center [700, 1417] width 110 height 28
